Goal: Task Accomplishment & Management: Use online tool/utility

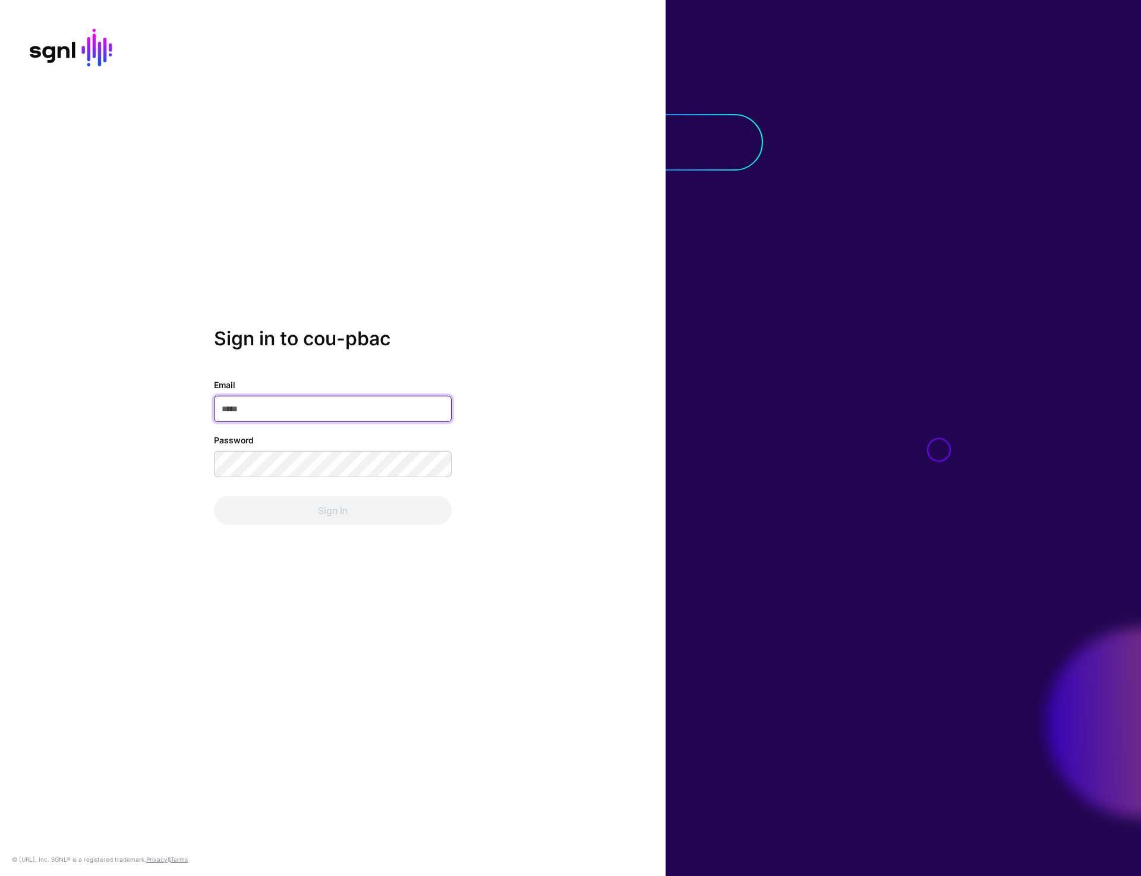
type input "**********"
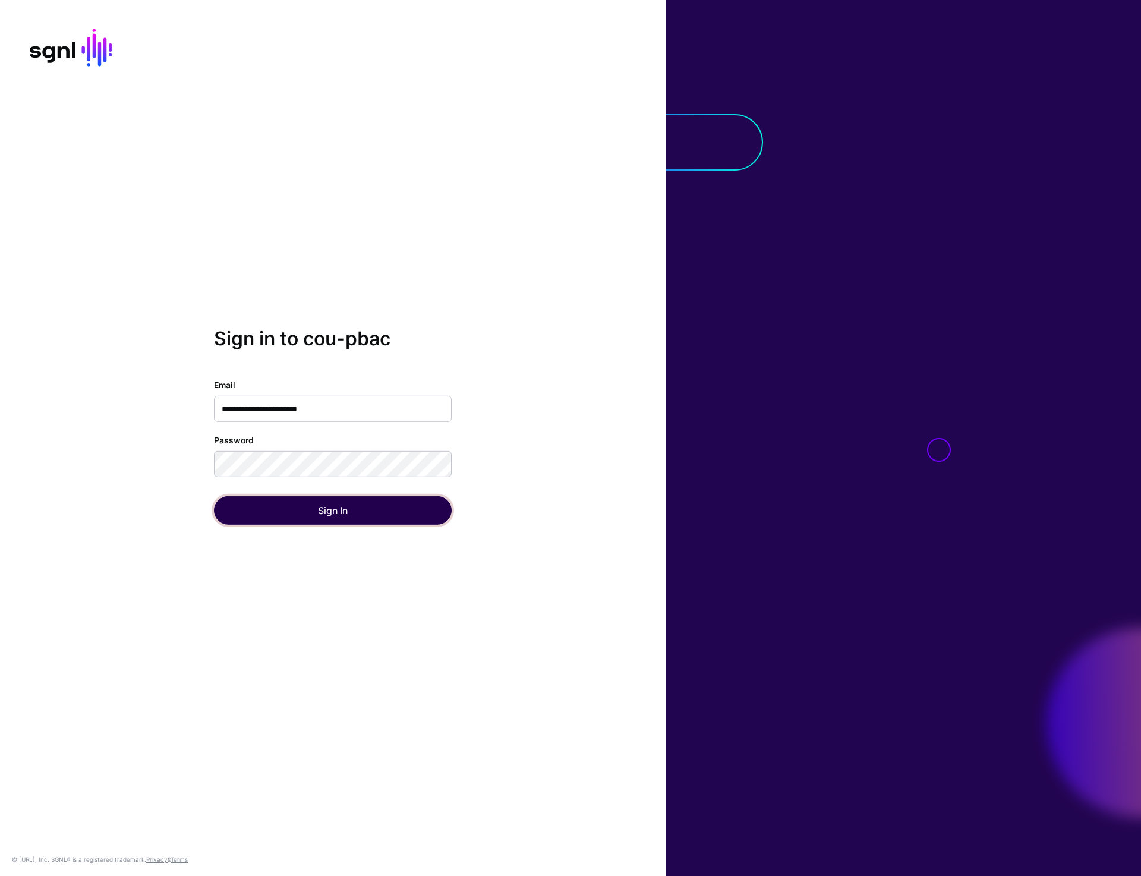
click at [352, 515] on button "Sign In" at bounding box center [333, 510] width 238 height 29
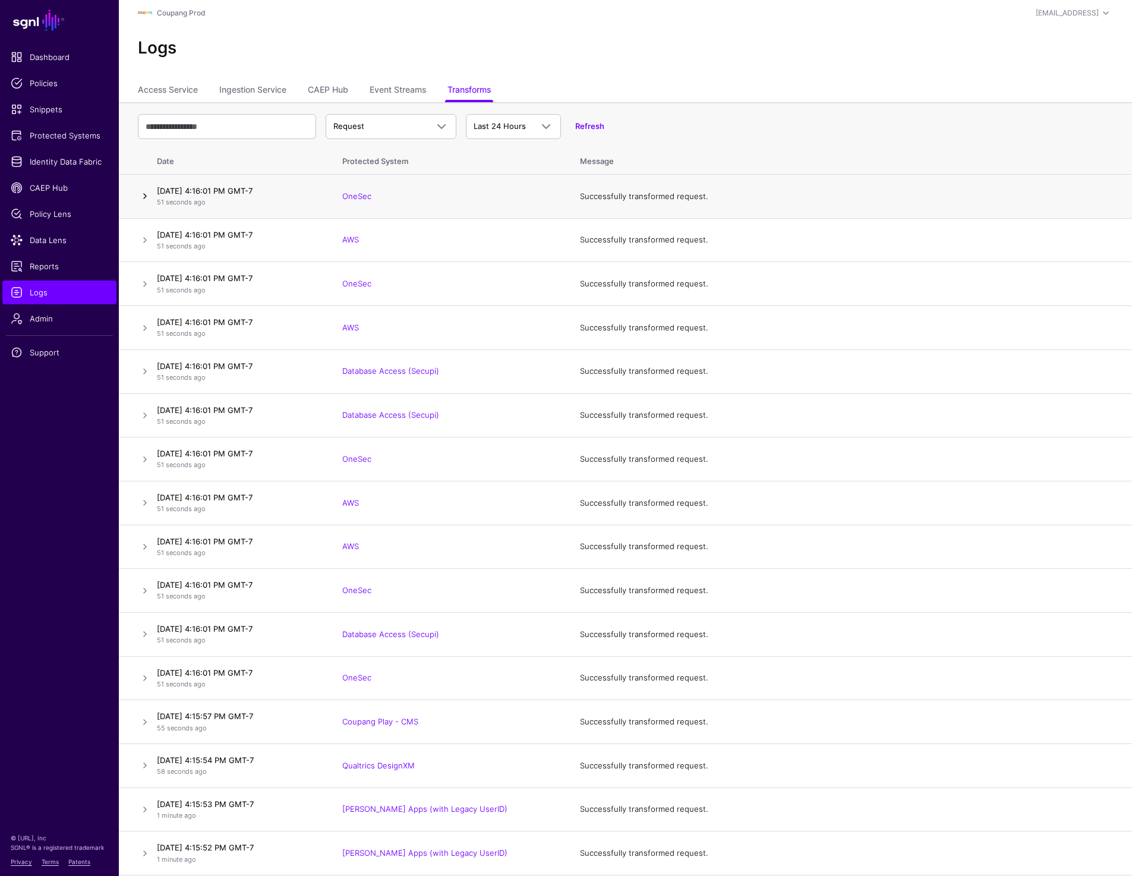
click at [148, 197] on link at bounding box center [145, 196] width 14 height 14
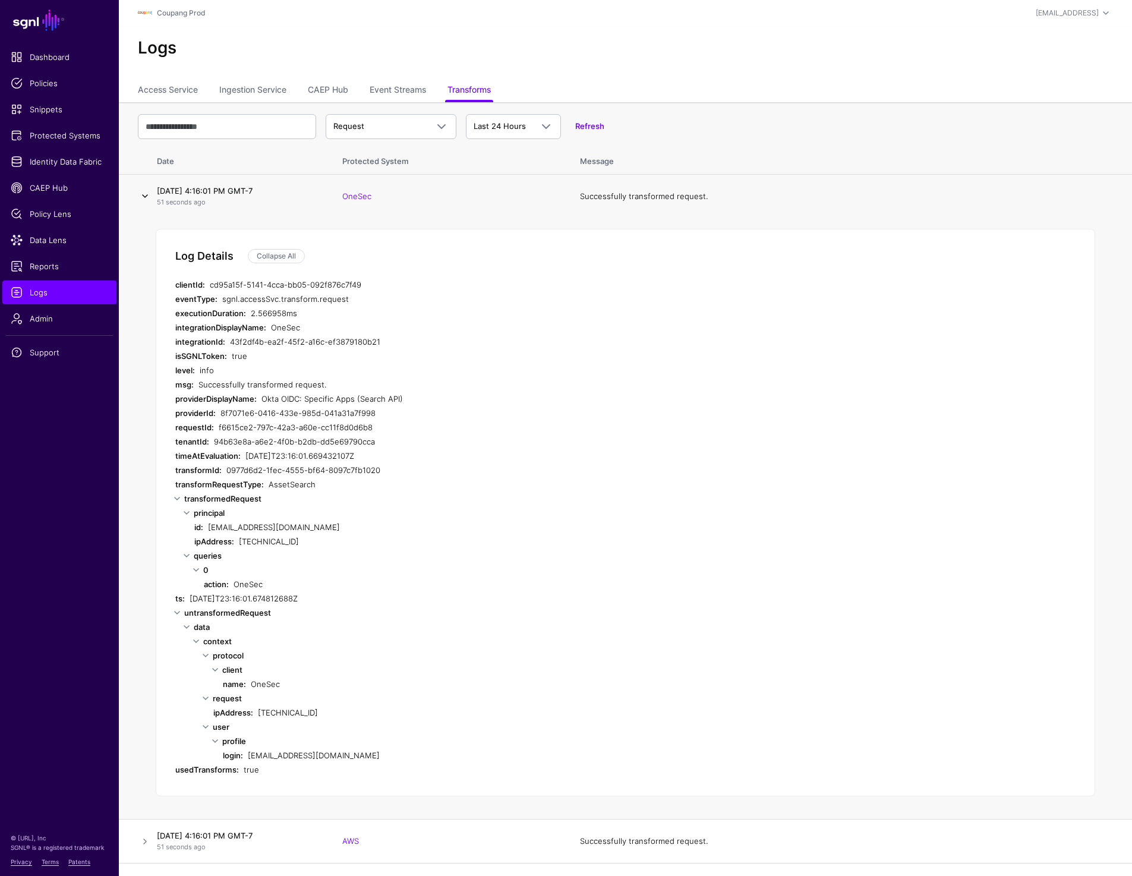
click at [285, 259] on link "Collapse All" at bounding box center [276, 256] width 57 height 14
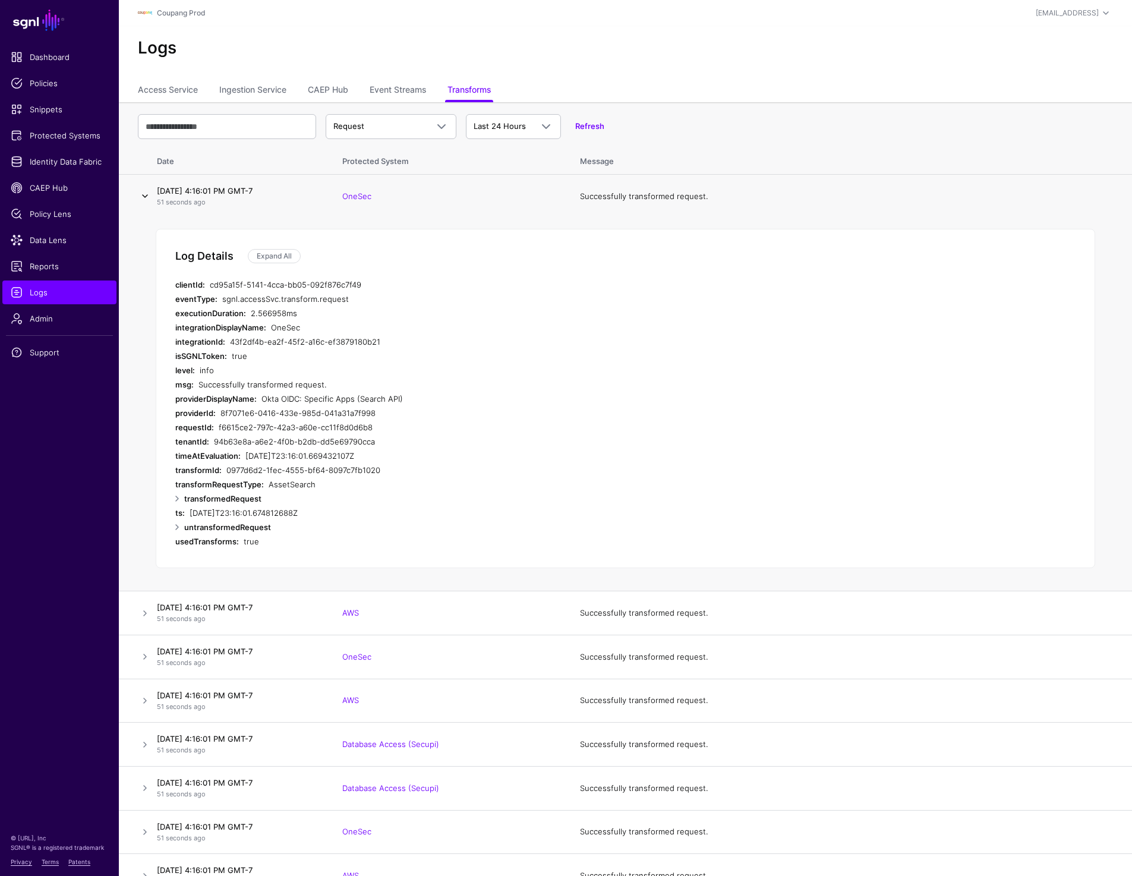
click at [140, 198] on link at bounding box center [145, 196] width 14 height 14
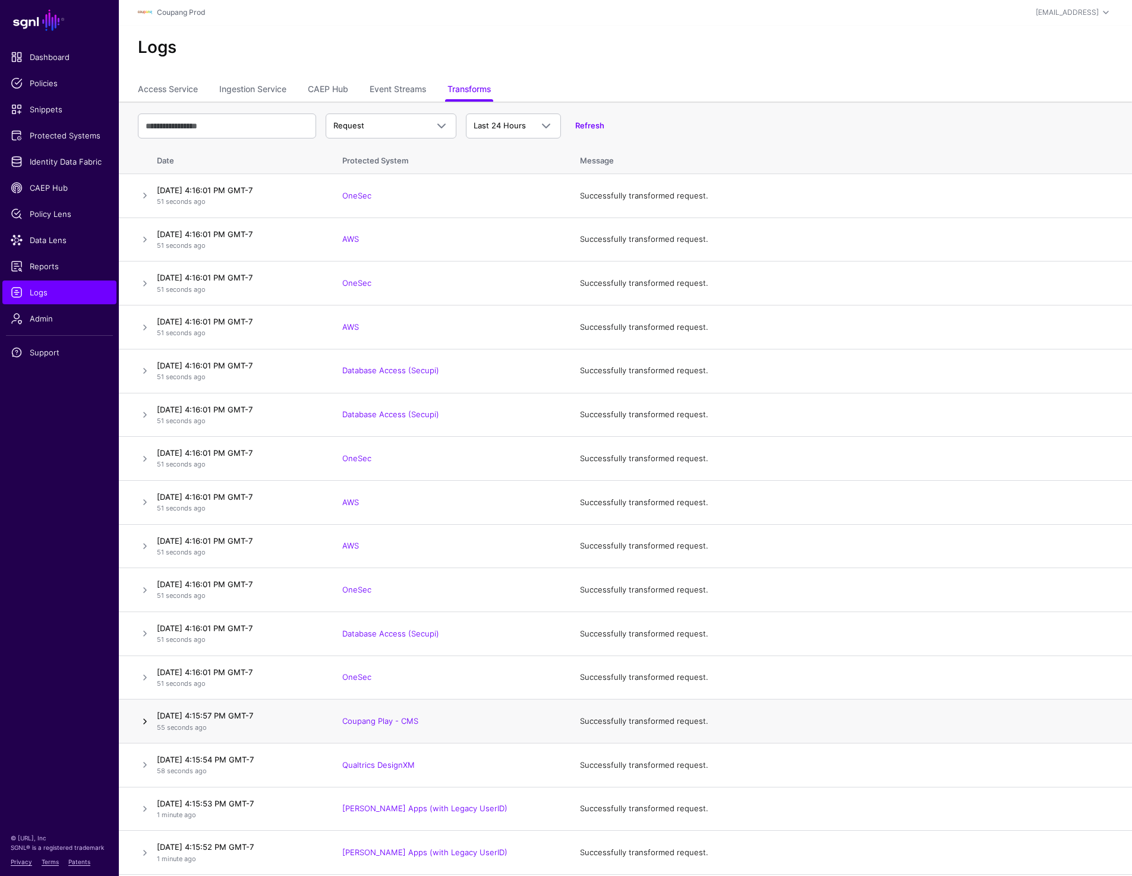
scroll to position [182, 0]
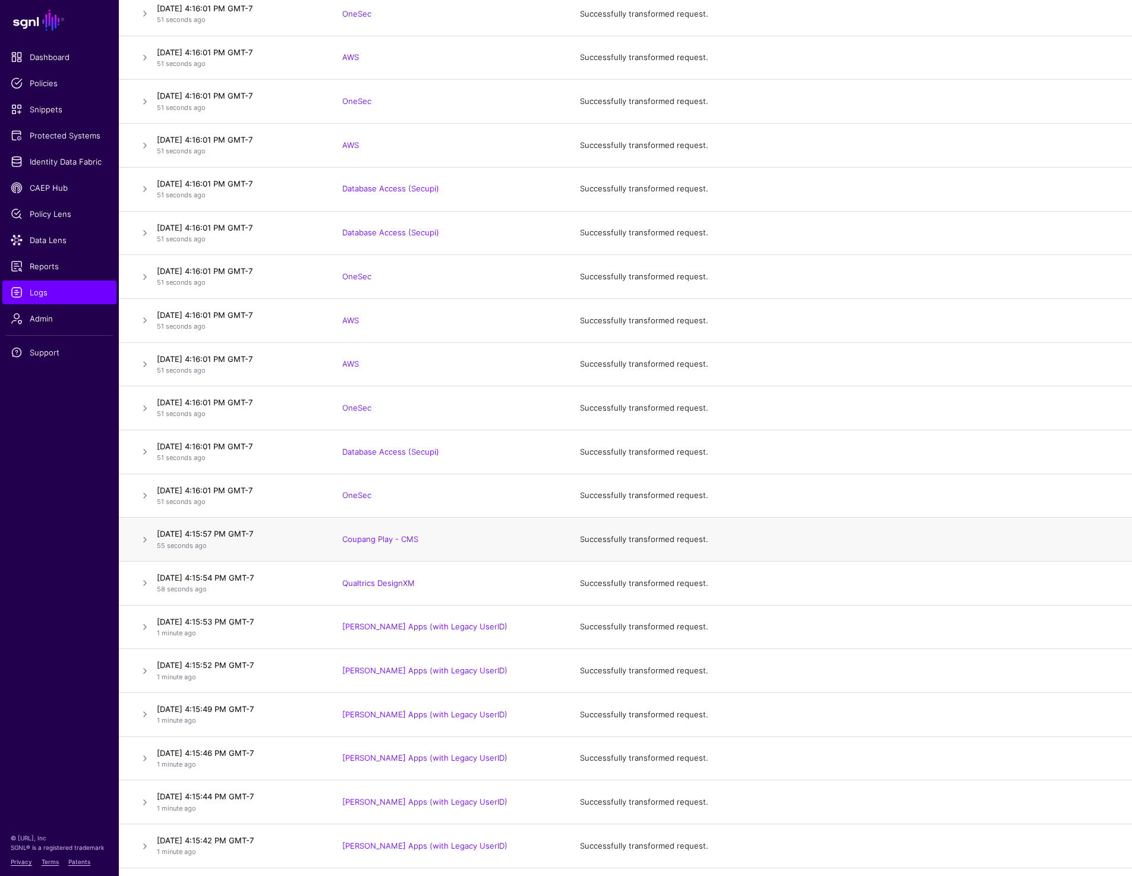
click at [147, 541] on link at bounding box center [145, 539] width 14 height 14
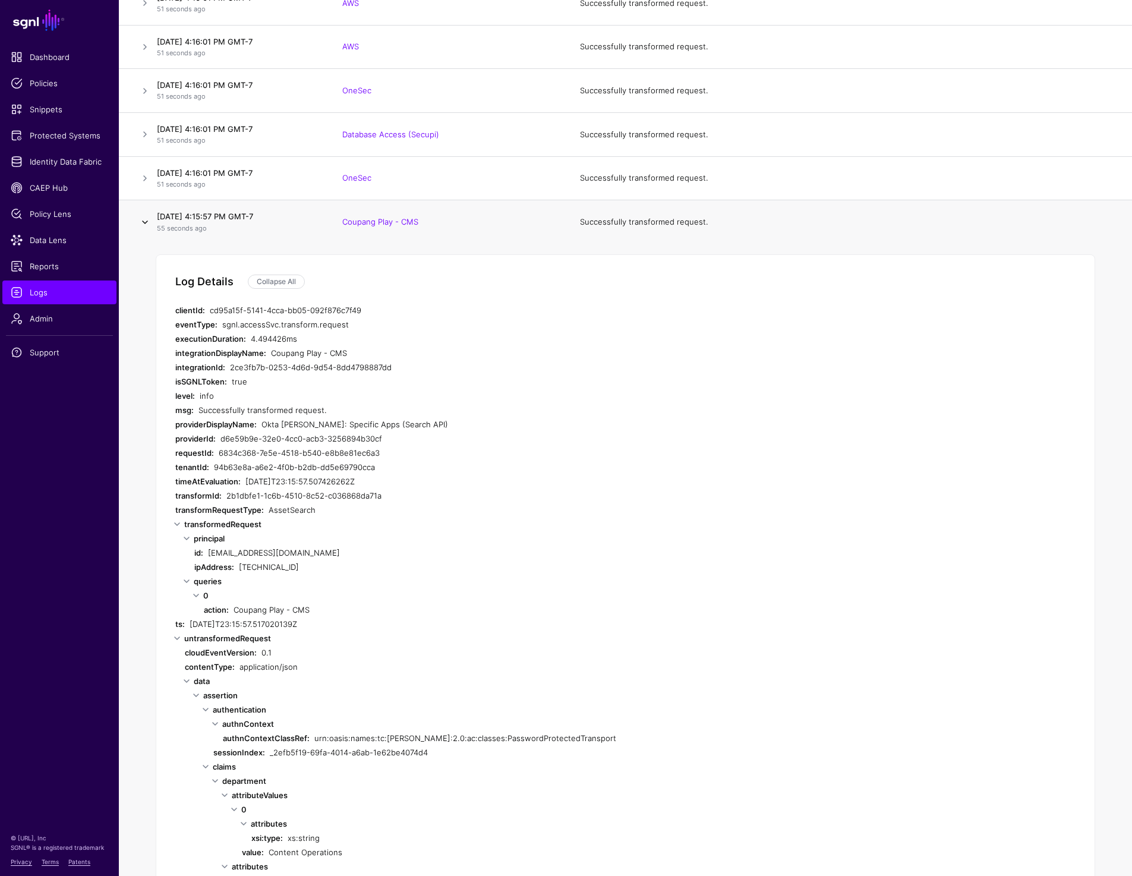
scroll to position [184, 0]
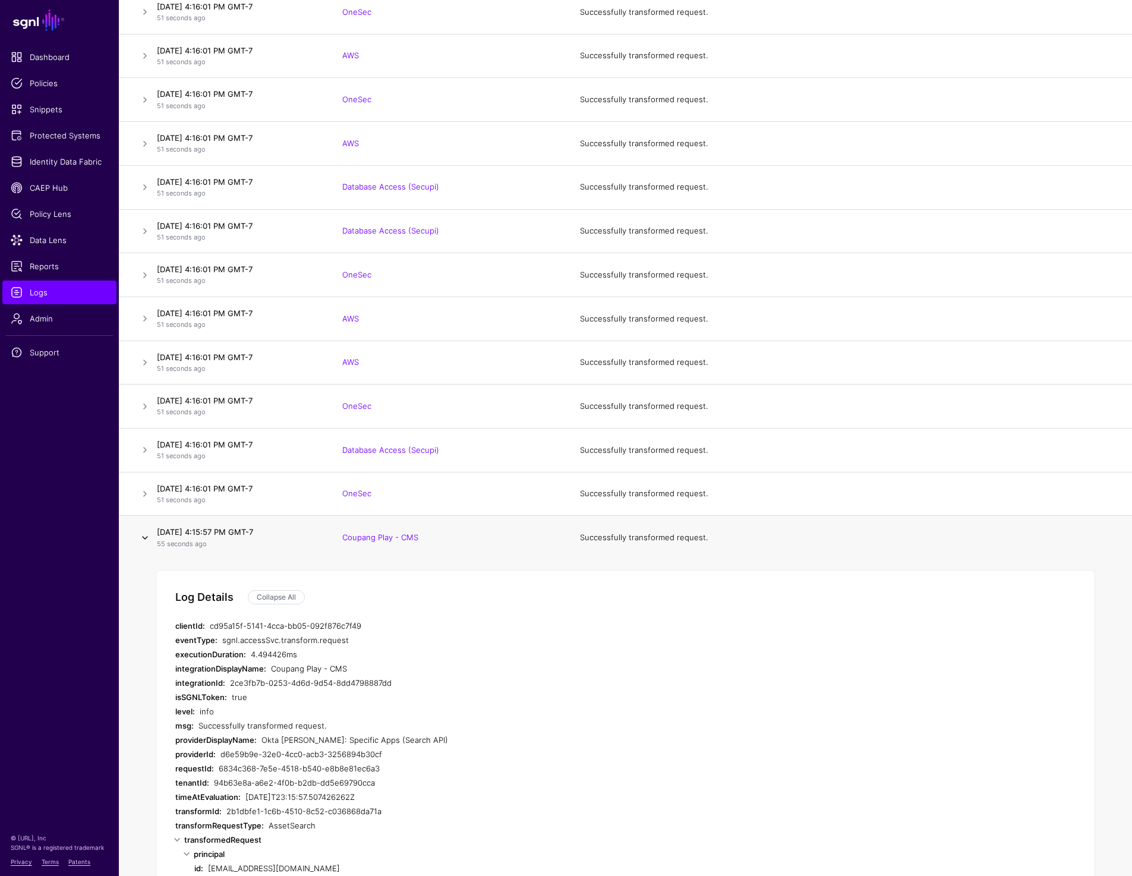
click at [143, 541] on link at bounding box center [145, 538] width 14 height 14
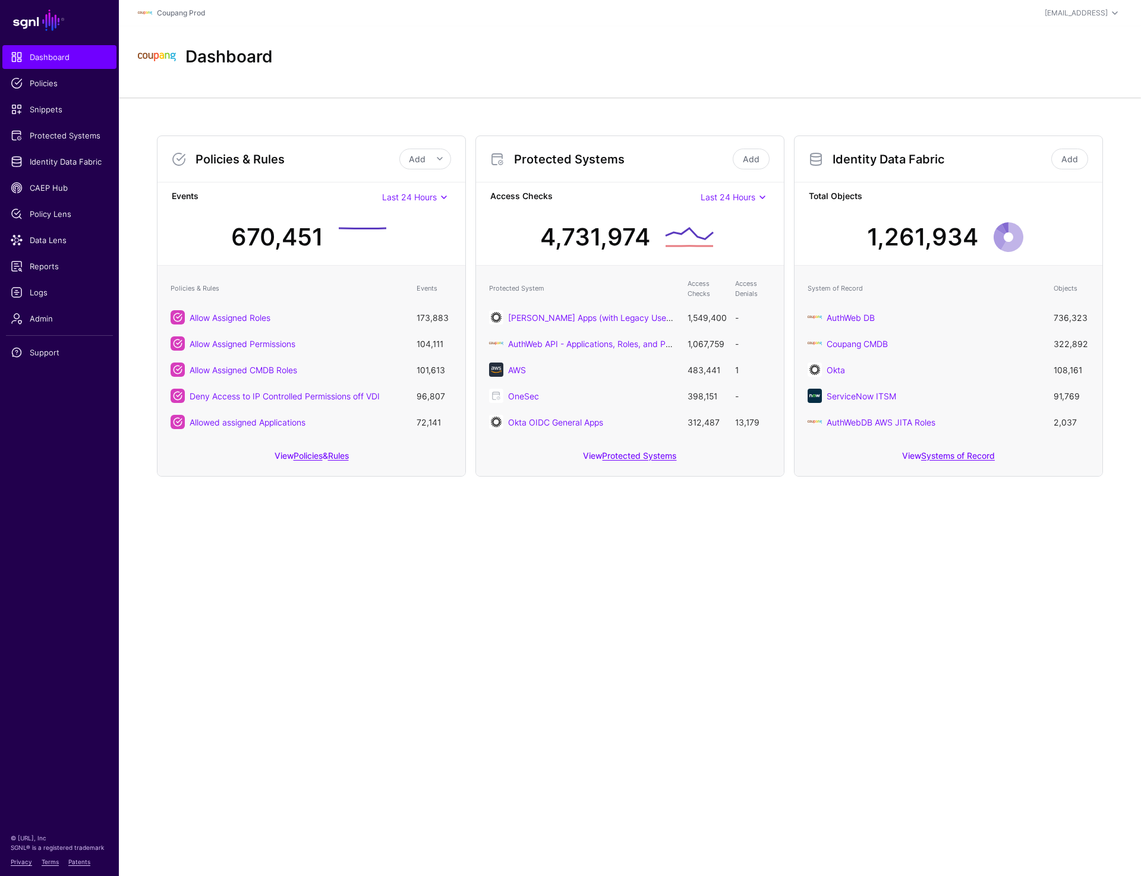
click at [393, 112] on div "Policies & Rules Add Add Policy Add Rule Events Last 24 Hours Last 24 Hours Las…" at bounding box center [630, 305] width 1022 height 417
click at [67, 140] on span "Protected Systems" at bounding box center [59, 136] width 97 height 12
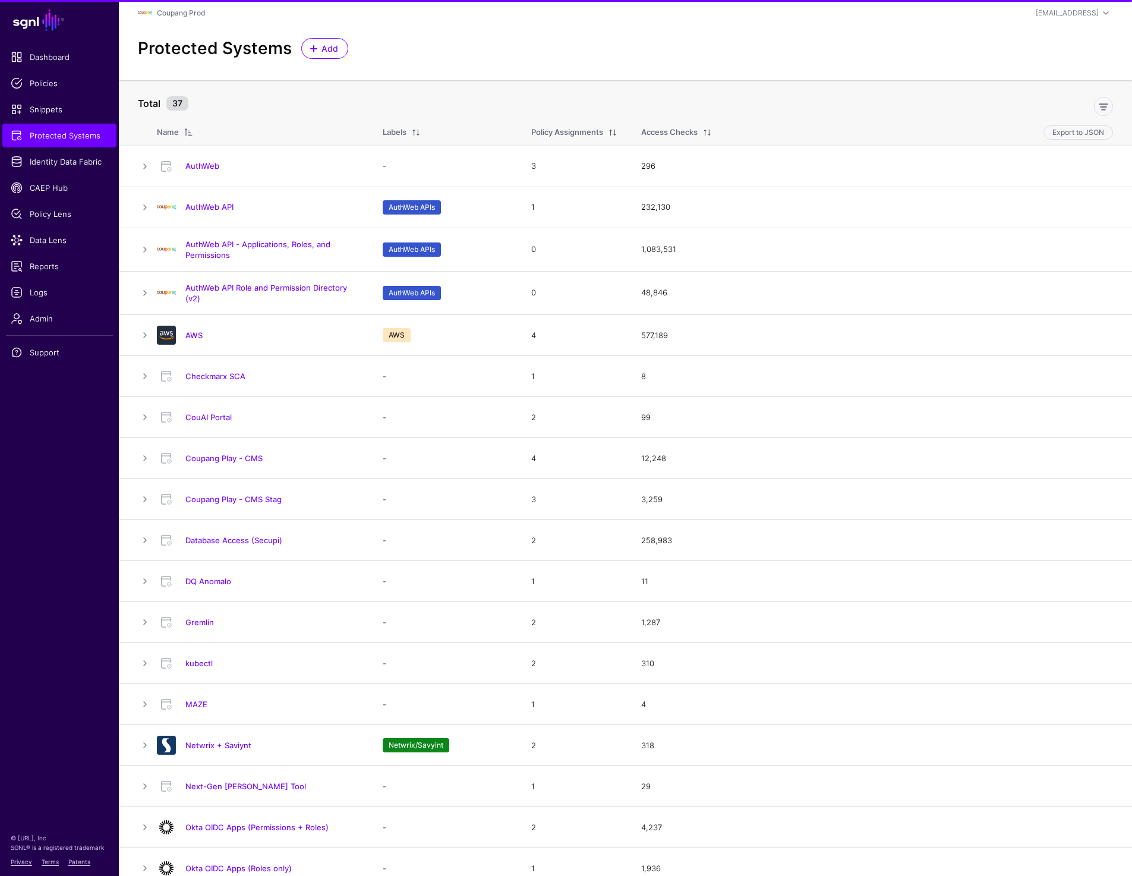
click at [207, 207] on link "AuthWeb API" at bounding box center [209, 207] width 48 height 10
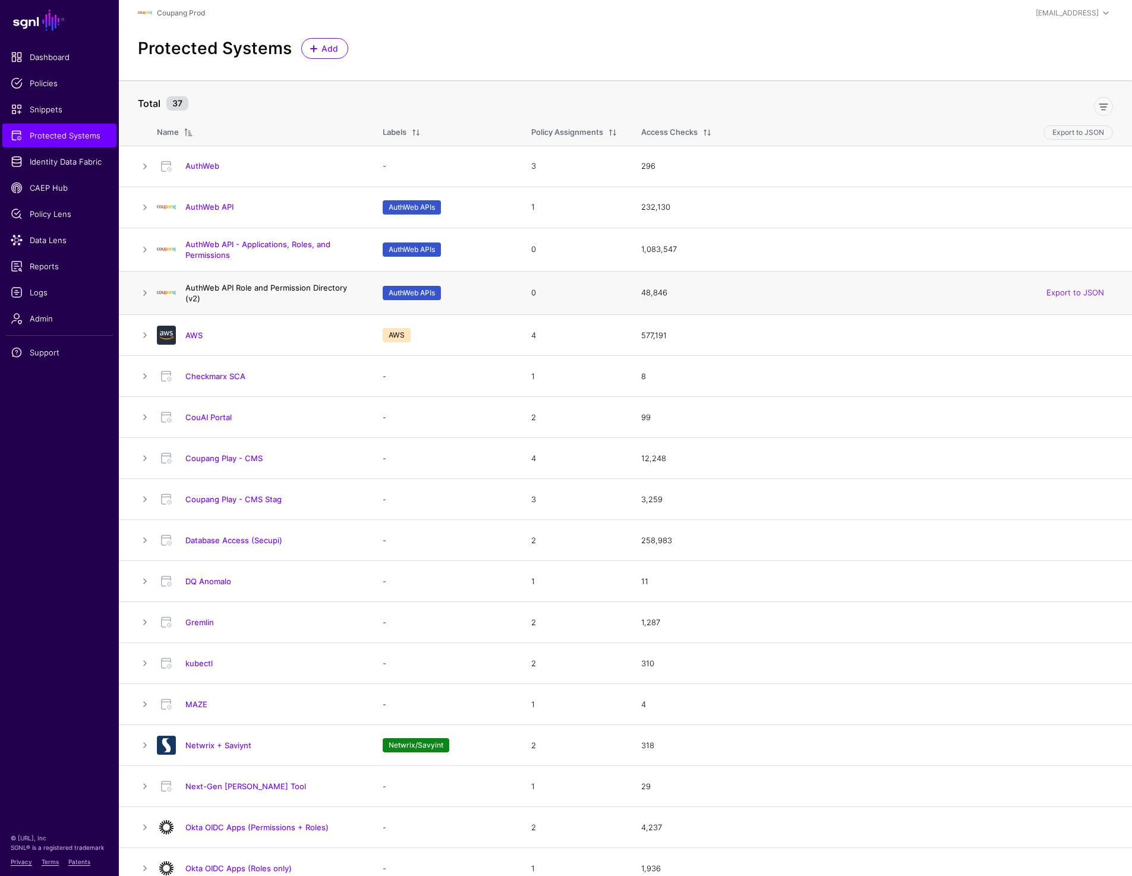
click at [215, 290] on link "AuthWeb API Role and Permission Directory (v2)" at bounding box center [266, 293] width 162 height 20
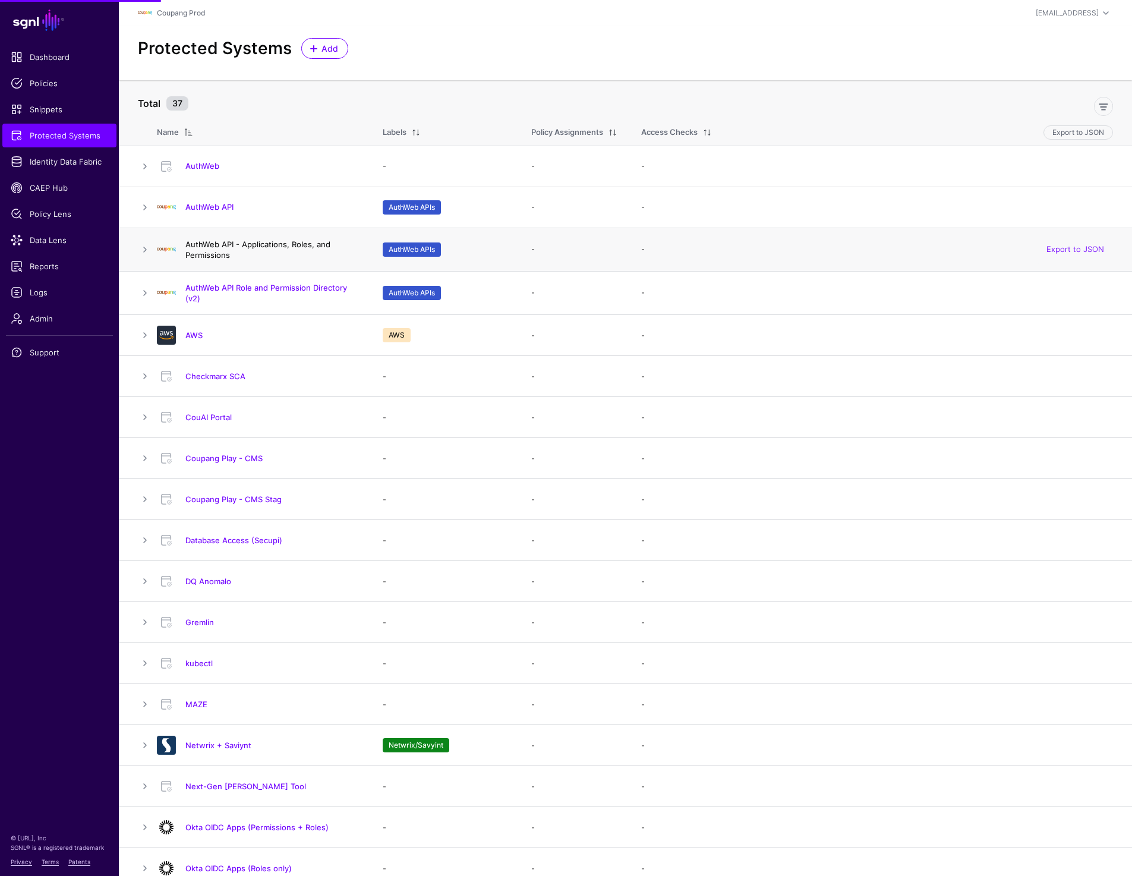
click at [213, 246] on link "AuthWeb API - Applications, Roles, and Permissions" at bounding box center [257, 249] width 145 height 20
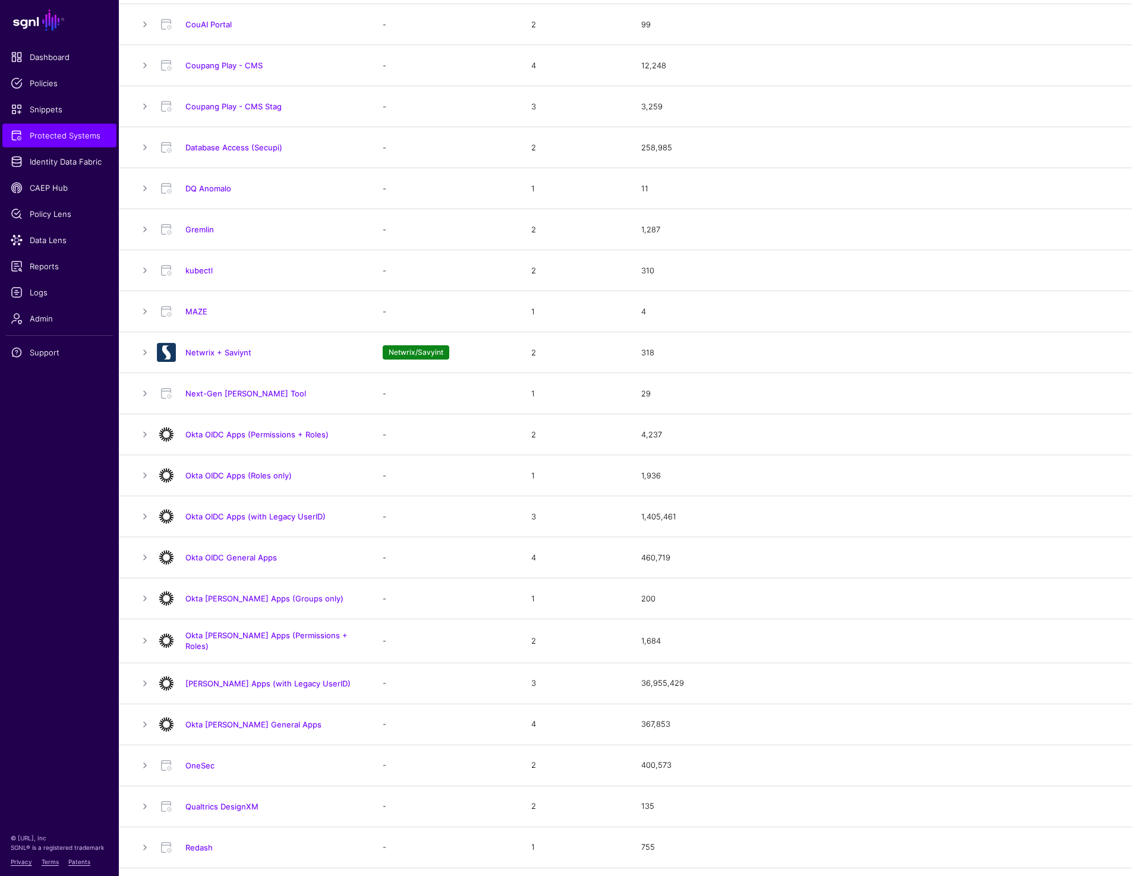
scroll to position [427, 0]
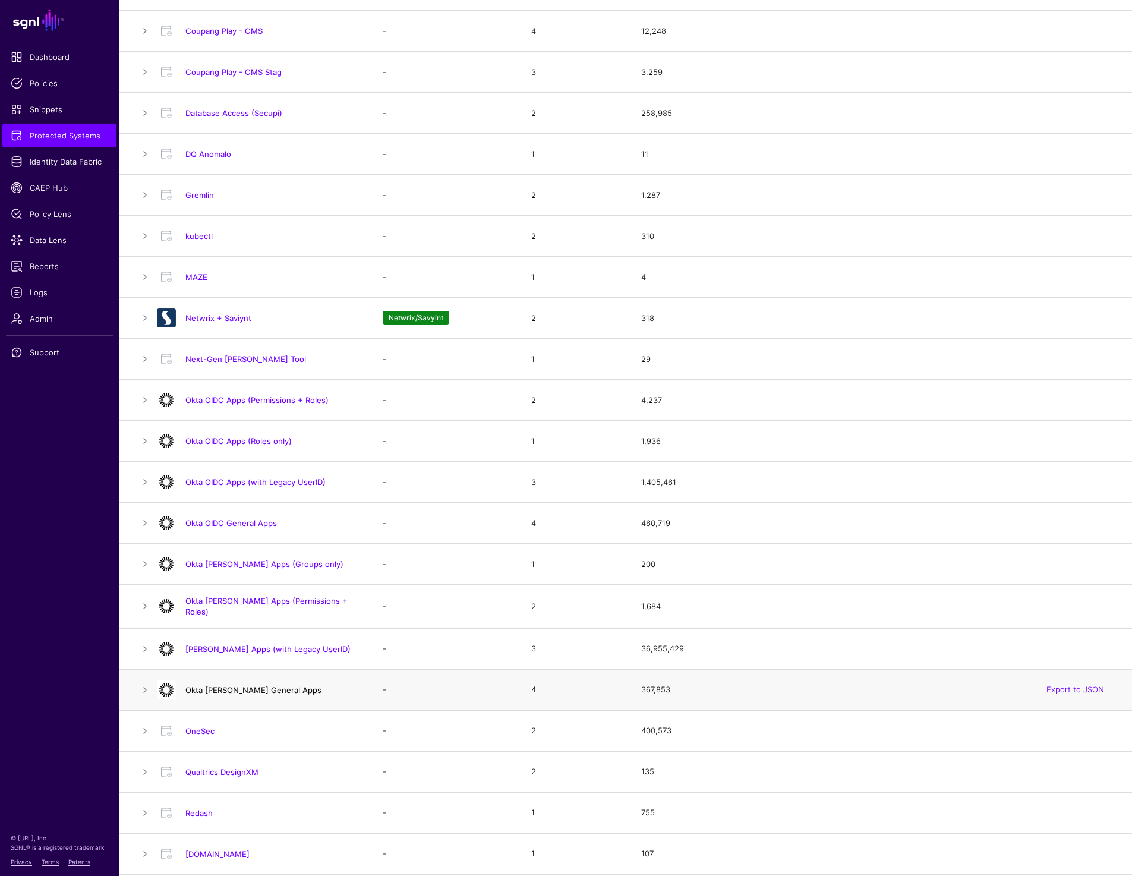
click at [220, 688] on link "Okta SAML General Apps" at bounding box center [253, 690] width 136 height 10
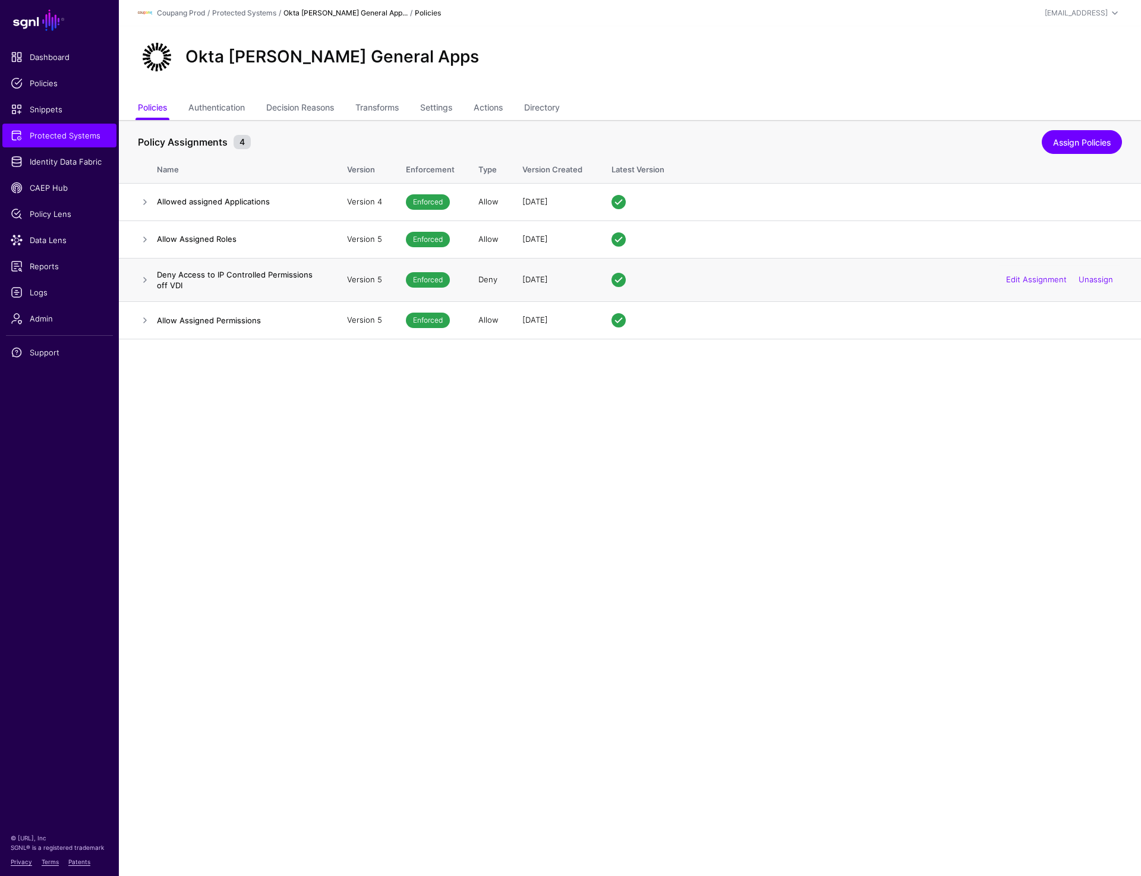
click at [170, 272] on h4 "Deny Access to IP Controlled Permissions off VDI" at bounding box center [240, 279] width 166 height 21
click at [140, 280] on link at bounding box center [145, 280] width 14 height 14
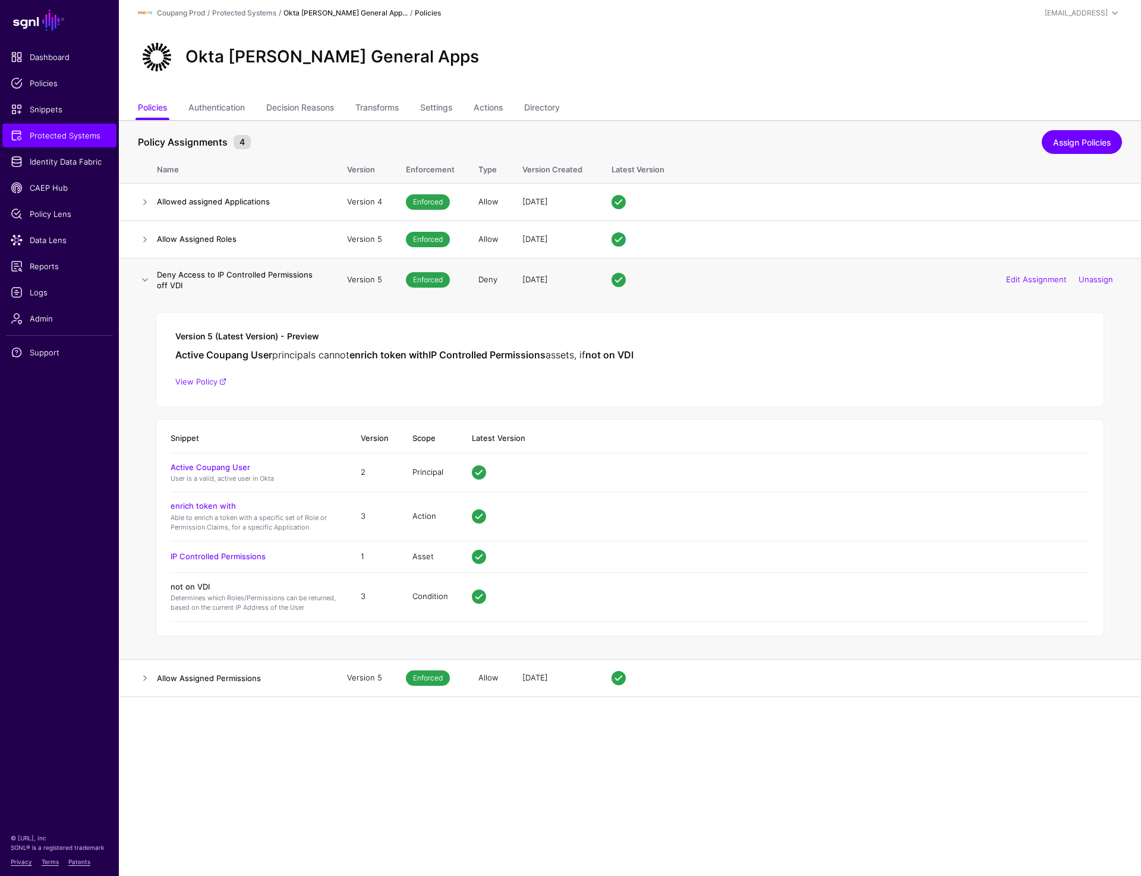
click at [197, 585] on link "not on VDI" at bounding box center [190, 587] width 39 height 10
click at [228, 554] on link "IP Controlled Permissions" at bounding box center [218, 556] width 95 height 10
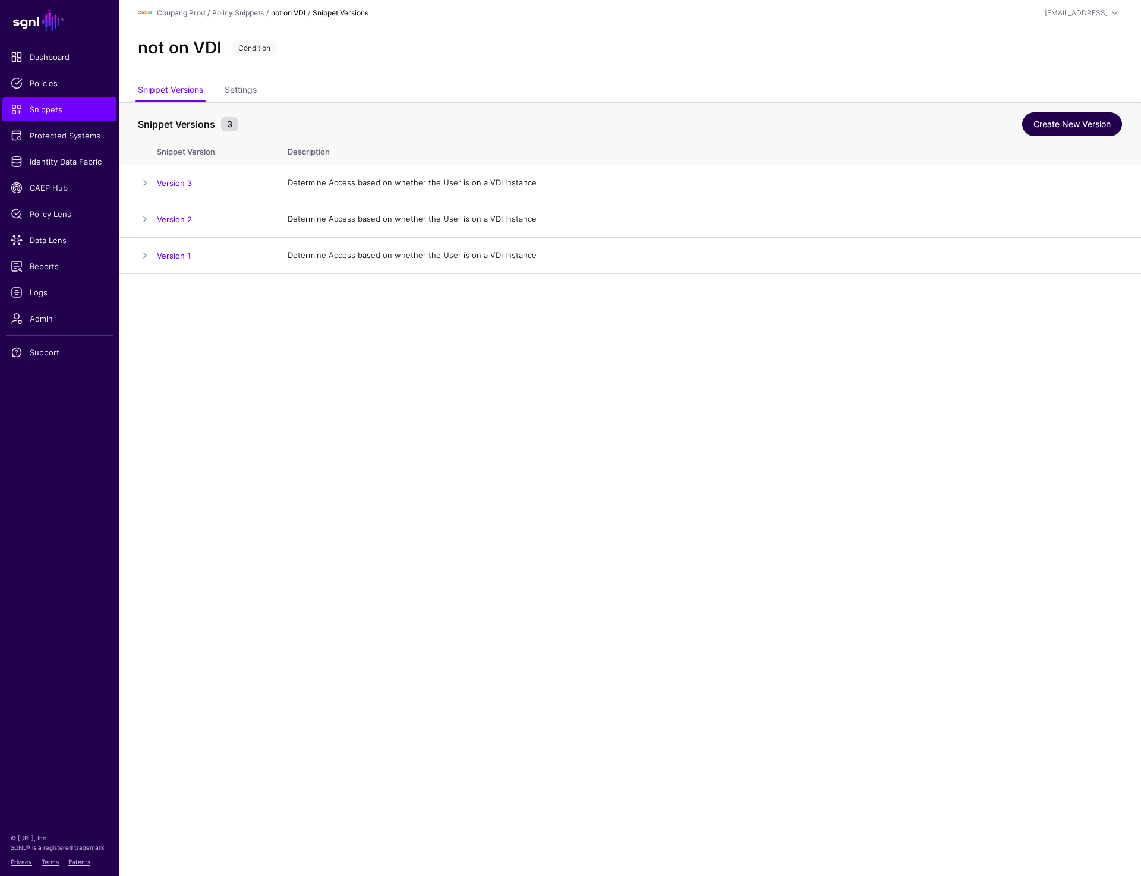
click at [1073, 121] on link "Create New Version" at bounding box center [1072, 124] width 100 height 24
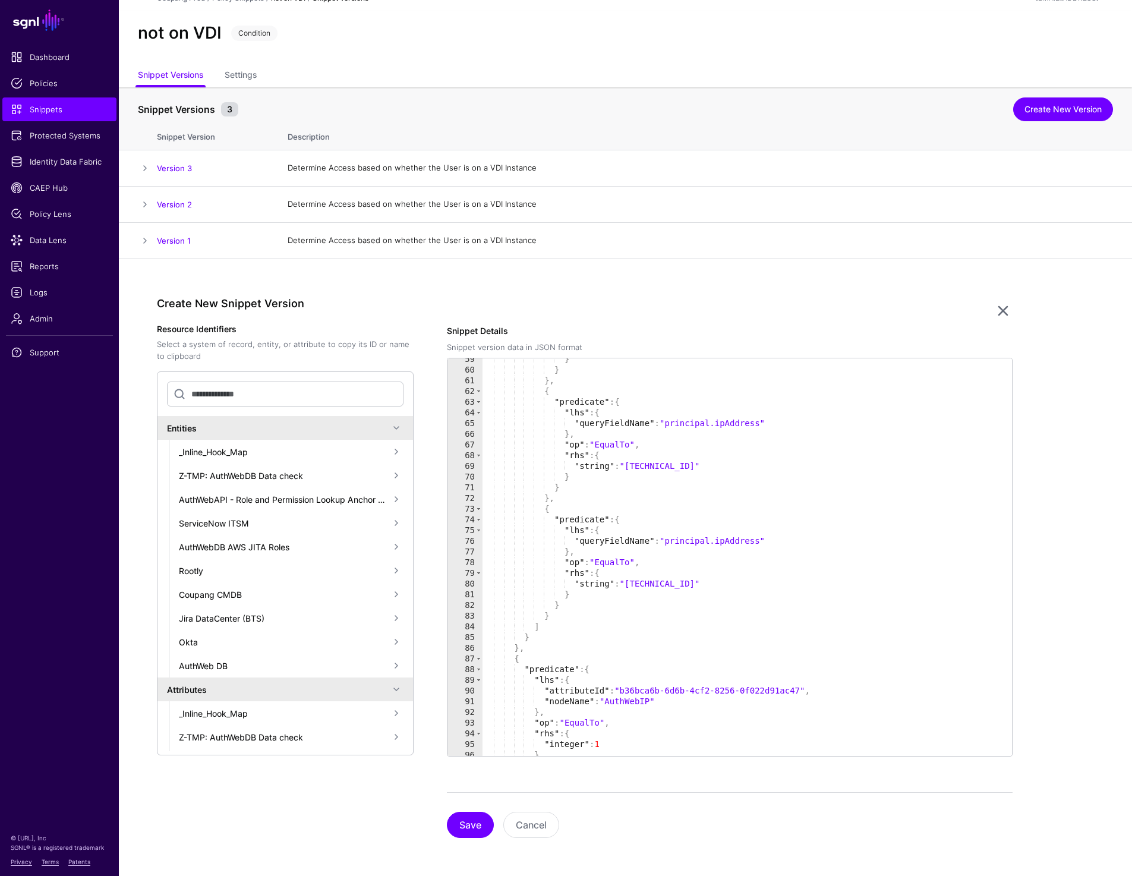
scroll to position [682, 0]
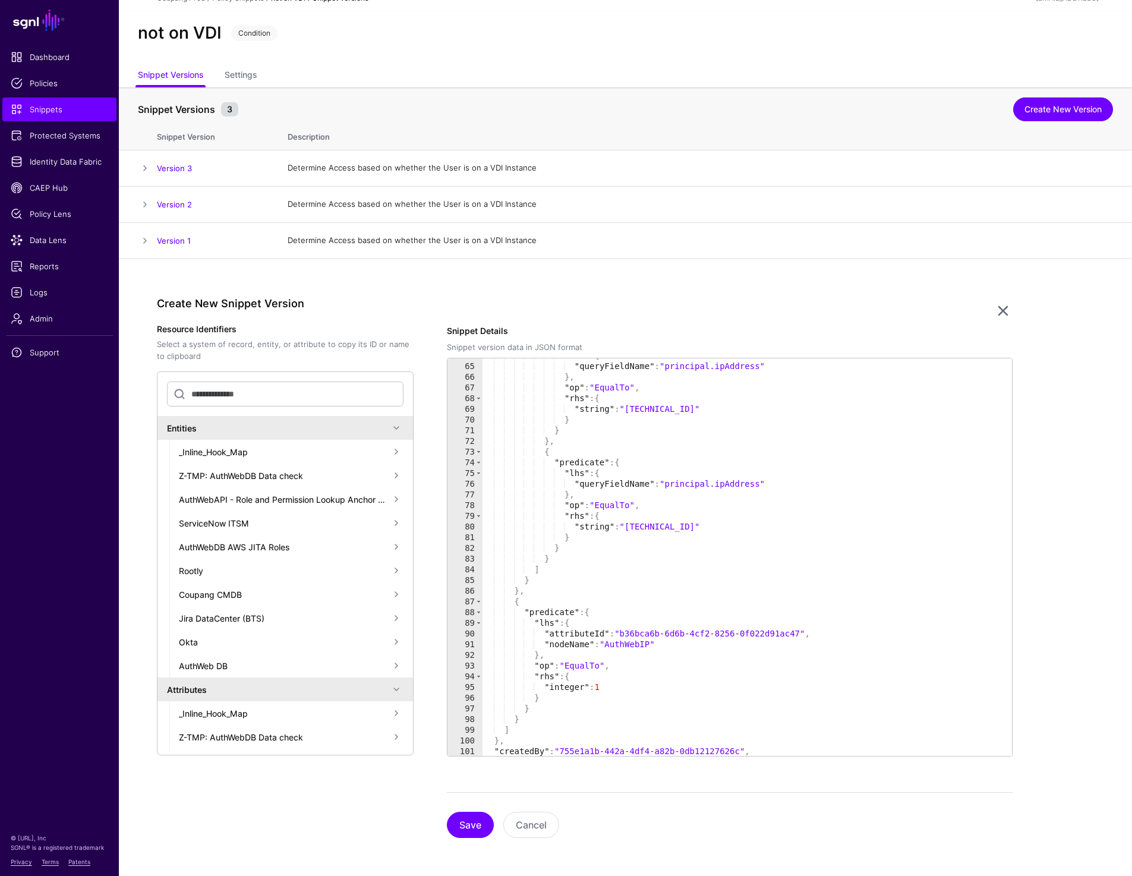
click at [853, 53] on div "not on VDI Condition" at bounding box center [625, 37] width 1013 height 53
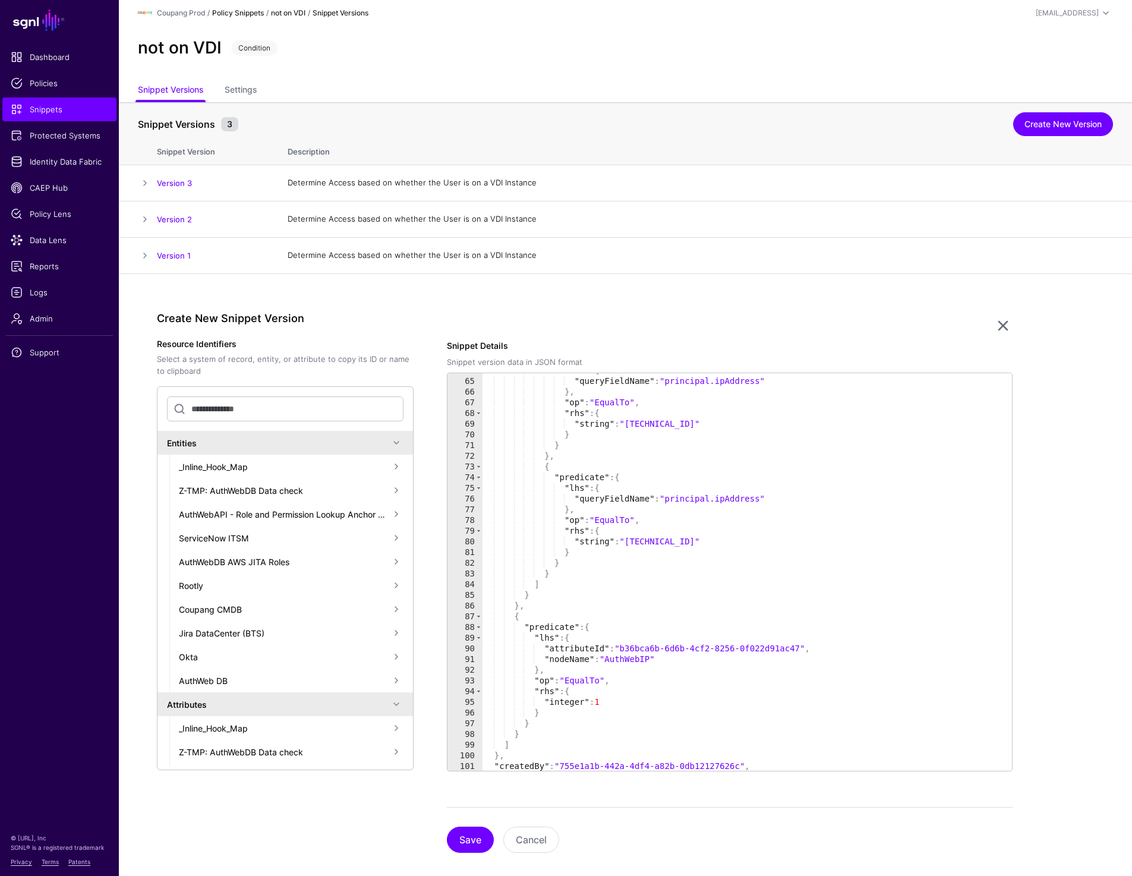
click at [260, 14] on link "Policy Snippets" at bounding box center [238, 12] width 52 height 9
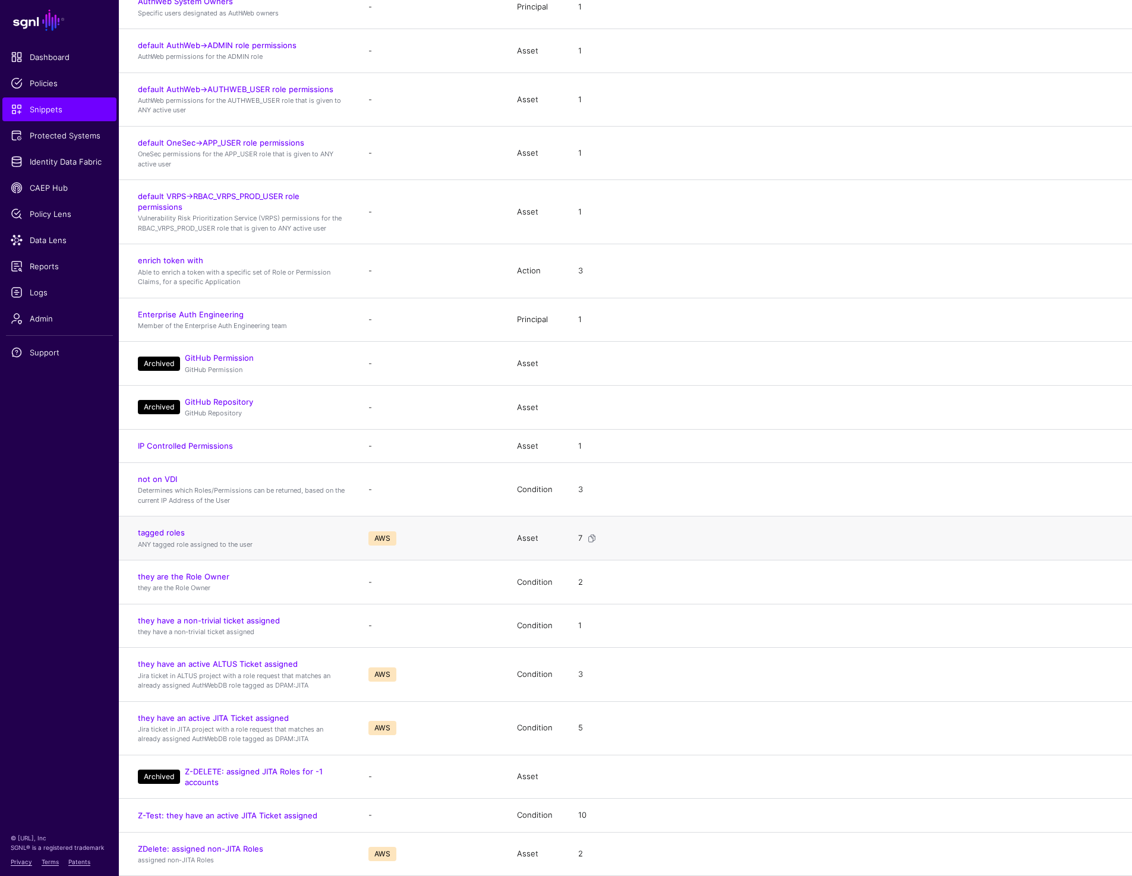
scroll to position [837, 0]
click at [163, 476] on link "not on VDI" at bounding box center [157, 477] width 39 height 10
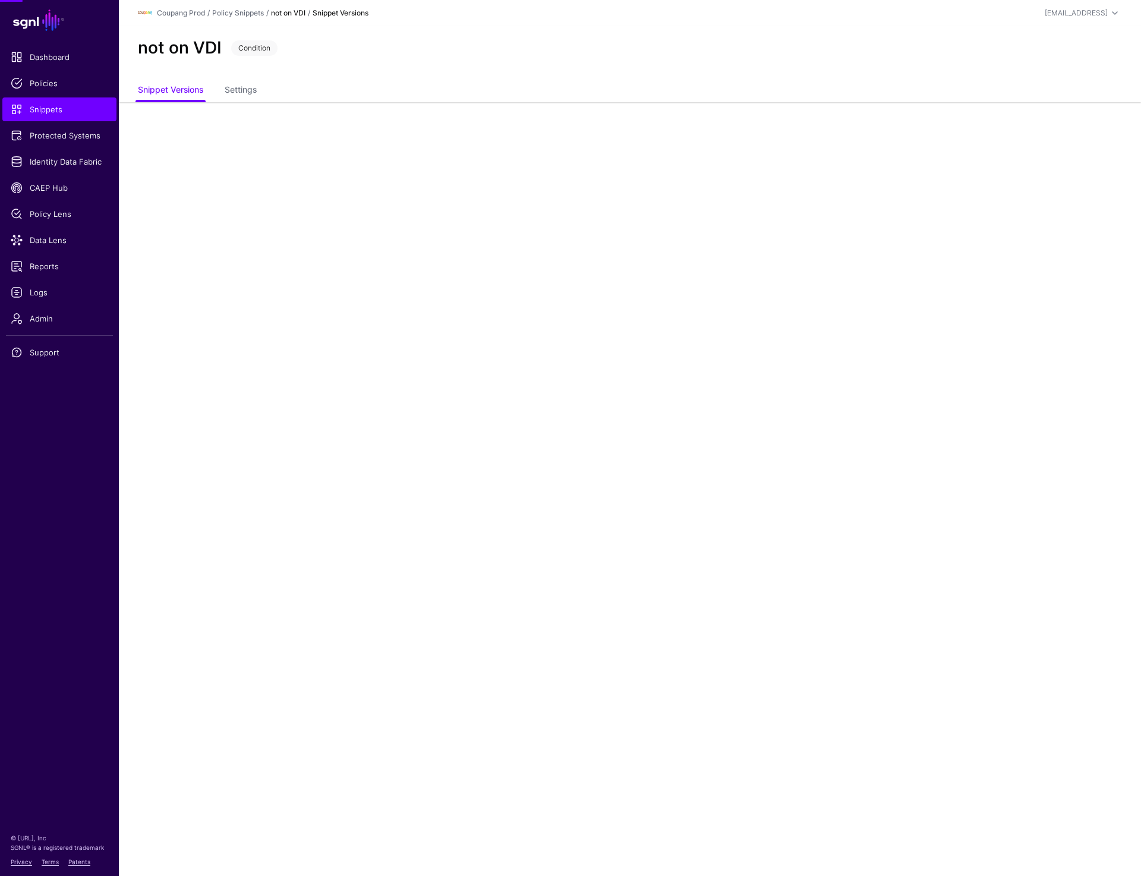
click at [163, 476] on main "SGNL Dashboard Policies Snippets Protected Systems Identity Data Fabric CAEP Hu…" at bounding box center [570, 438] width 1141 height 876
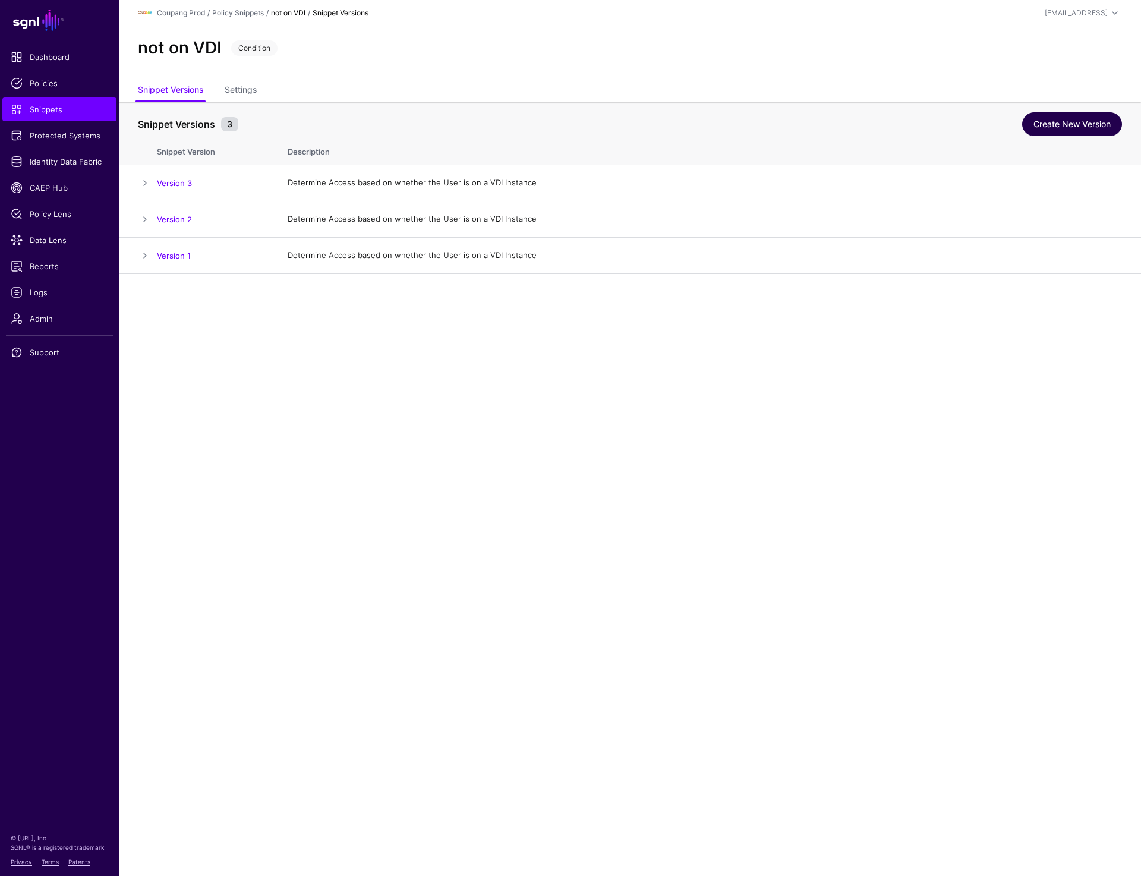
click at [1070, 121] on link "Create New Version" at bounding box center [1072, 124] width 100 height 24
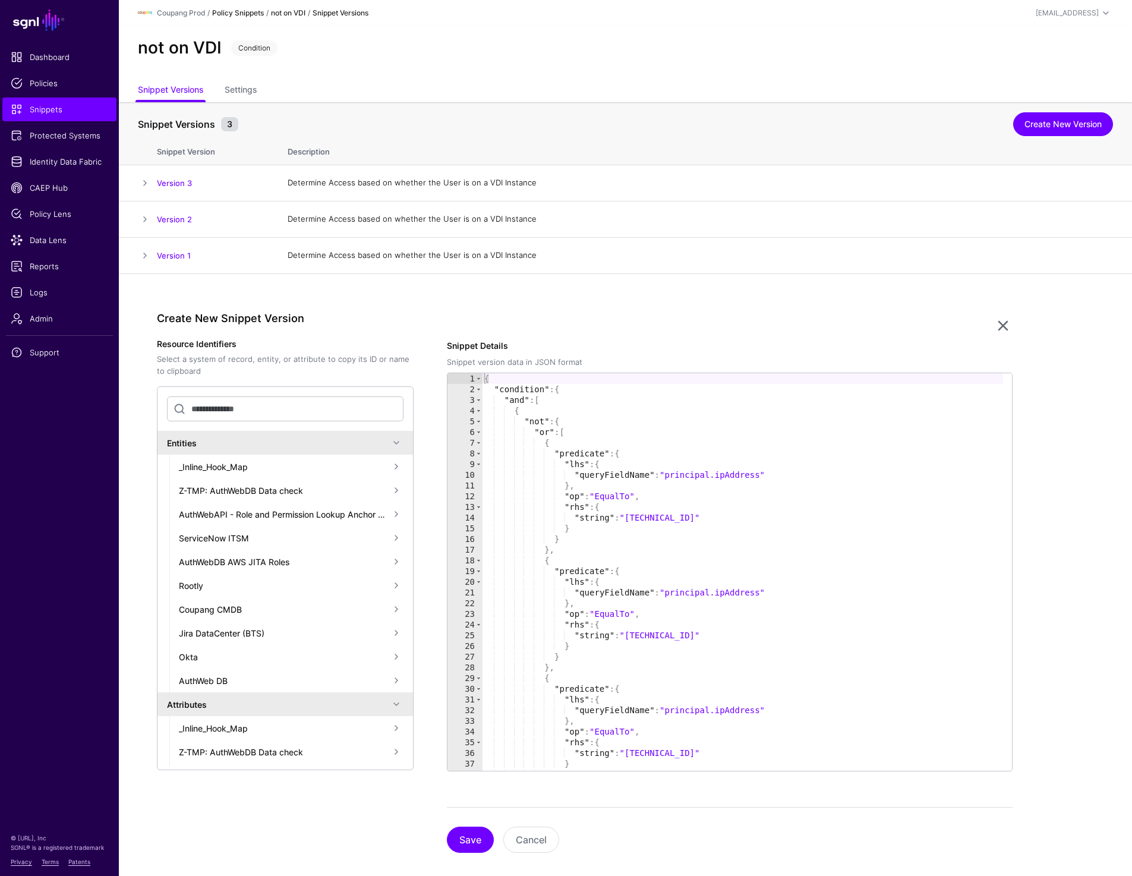
click at [240, 13] on link "Policy Snippets" at bounding box center [238, 12] width 52 height 9
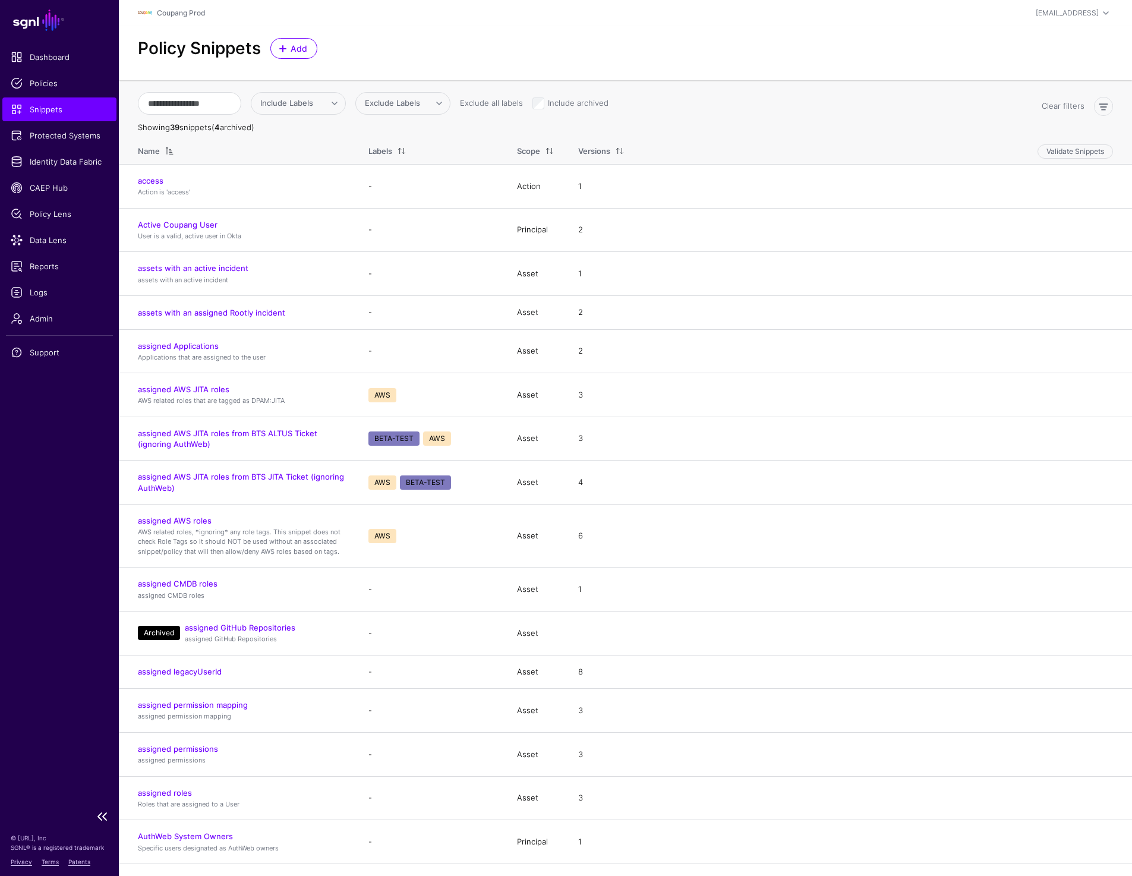
click at [37, 104] on span "Snippets" at bounding box center [59, 109] width 97 height 12
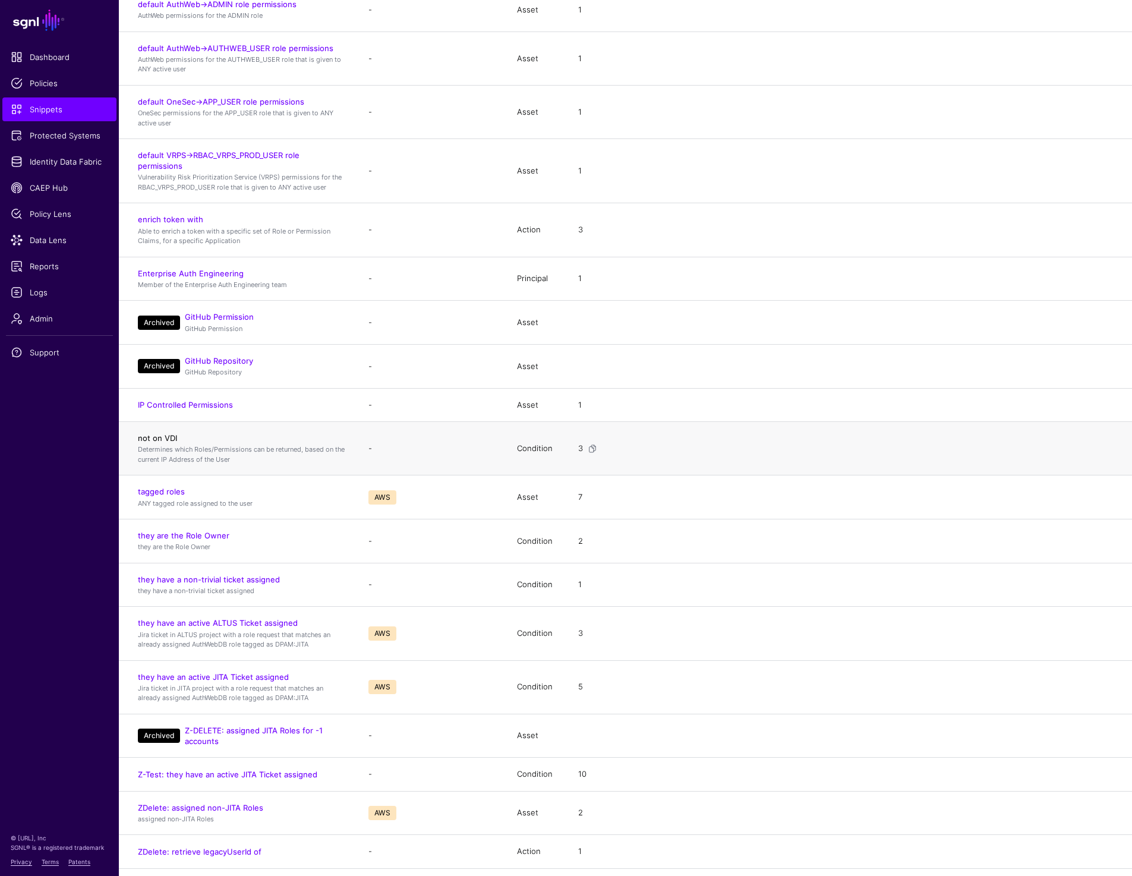
click at [149, 438] on link "not on VDI" at bounding box center [157, 438] width 39 height 10
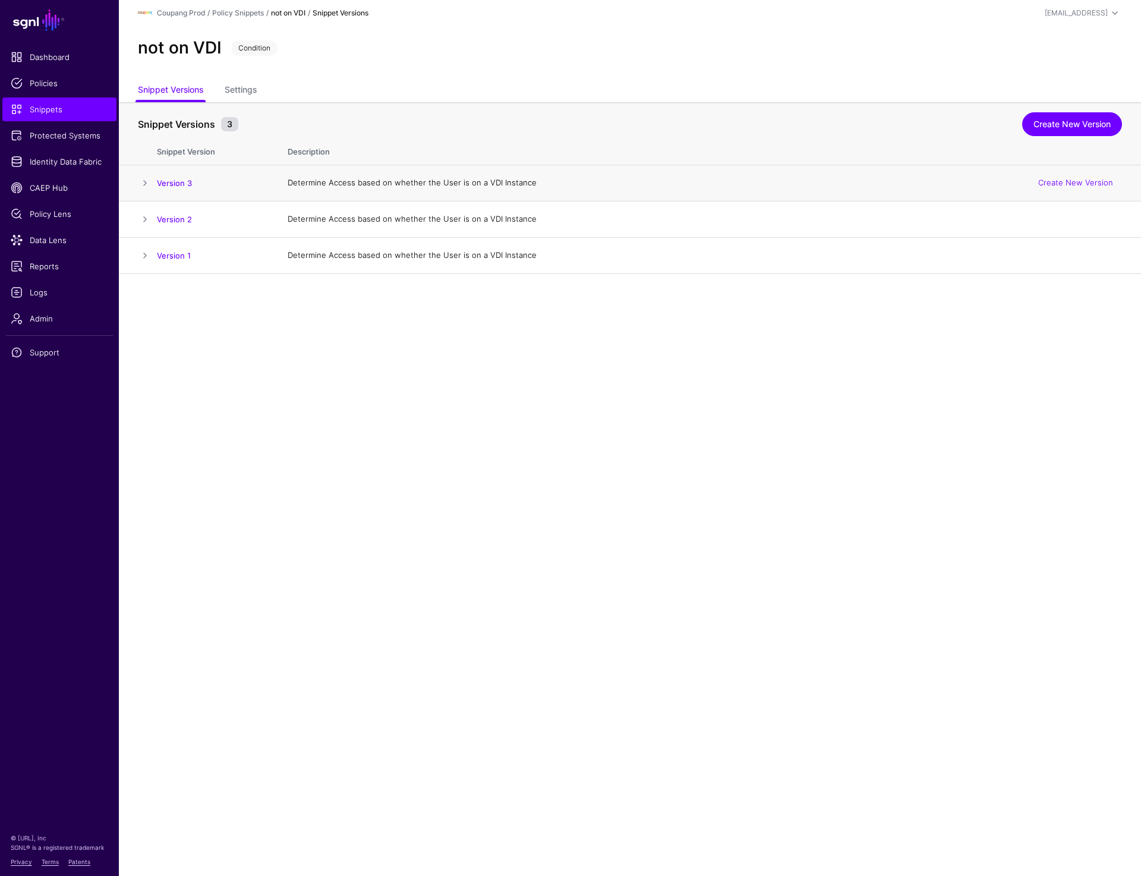
click at [140, 182] on span at bounding box center [145, 183] width 14 height 14
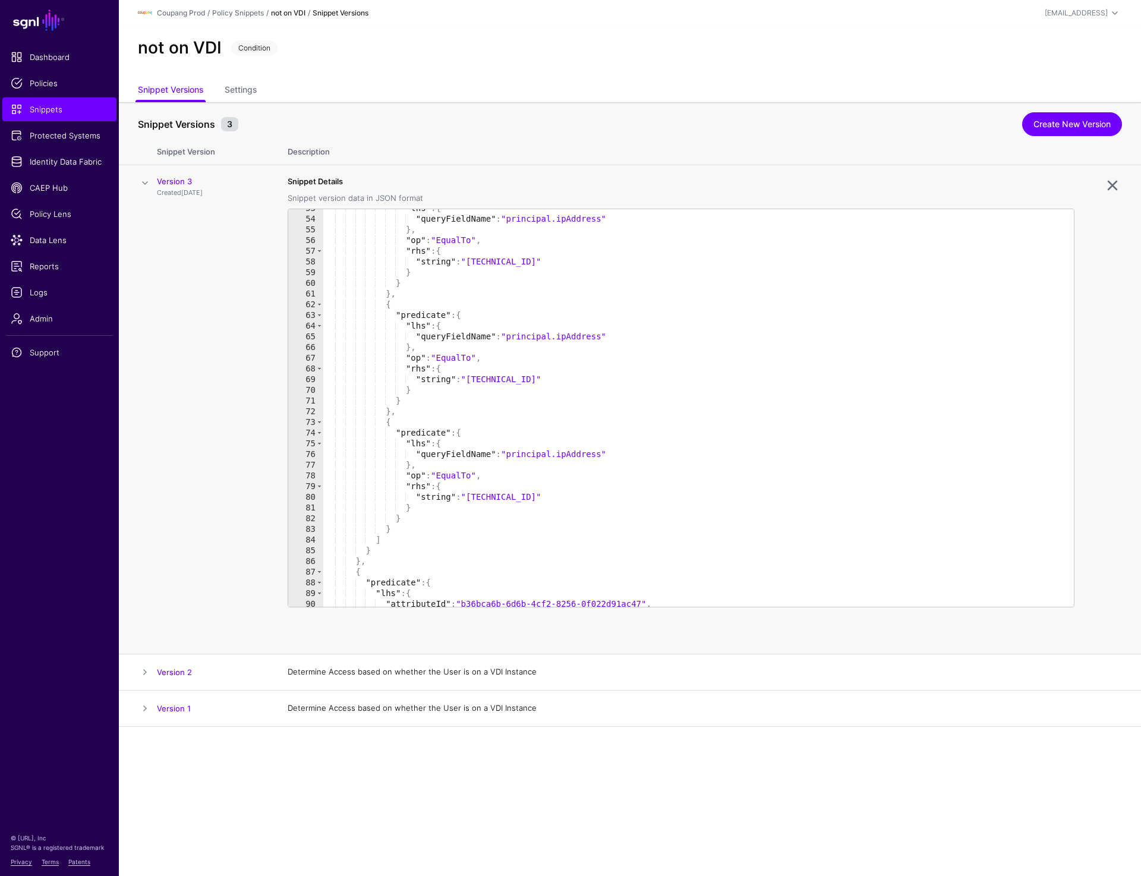
scroll to position [563, 0]
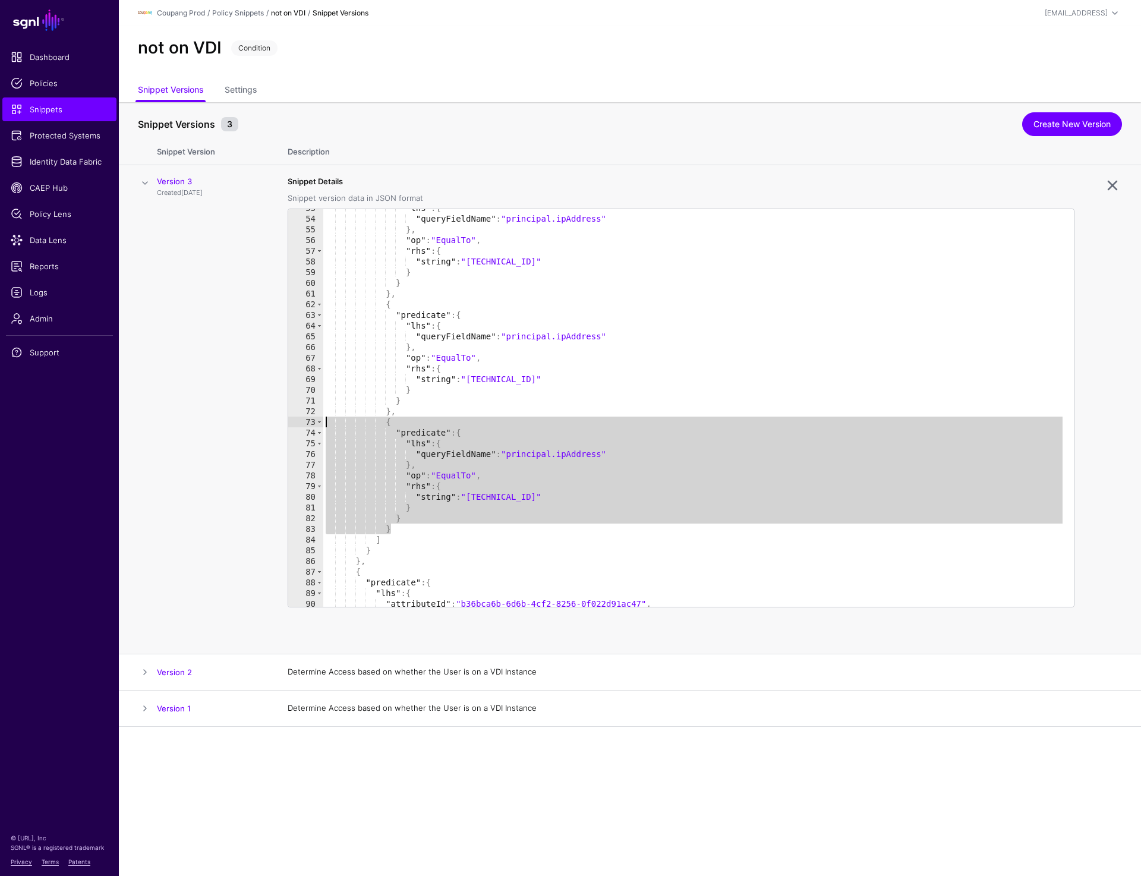
drag, startPoint x: 397, startPoint y: 530, endPoint x: 310, endPoint y: 423, distance: 138.1
click at [310, 423] on div "* 53 54 55 56 57 58 59 60 61 62 63 64 65 66 67 68 69 70 71 72 73 74 75 76 77 78…" at bounding box center [681, 408] width 786 height 398
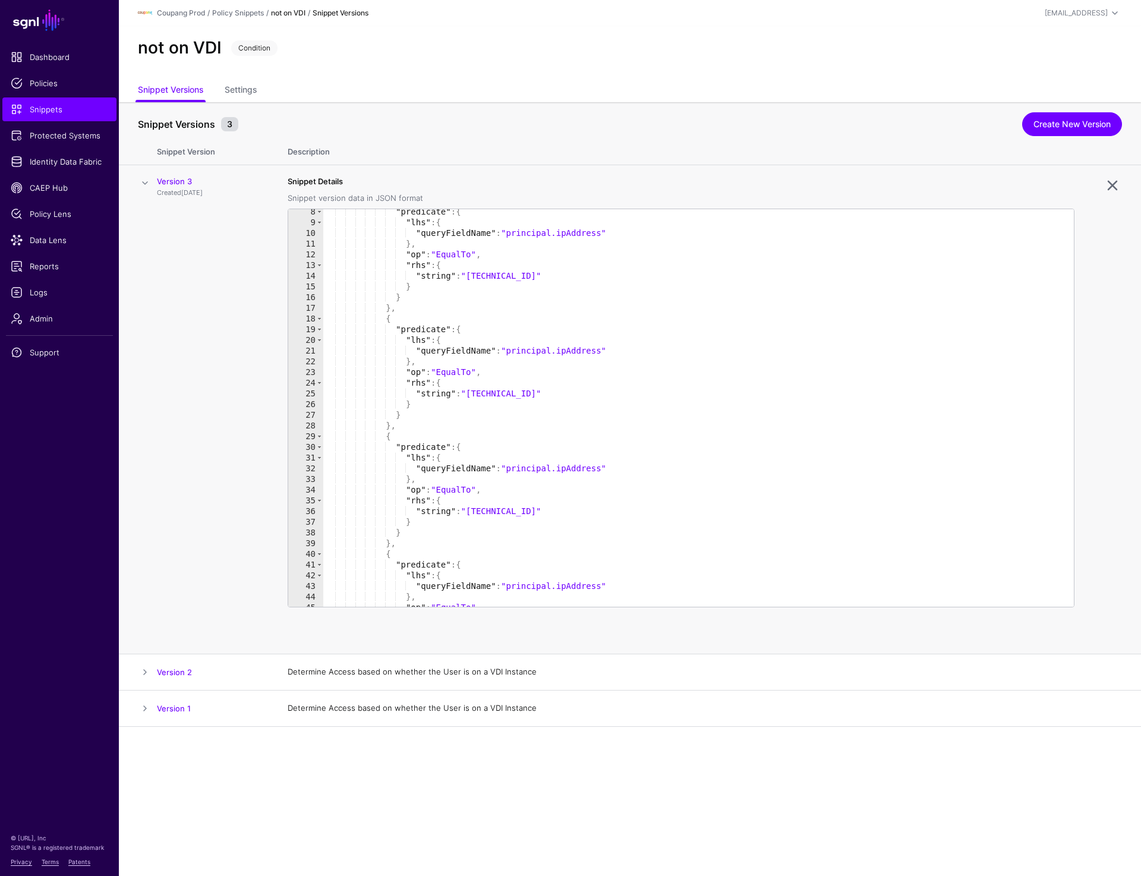
scroll to position [22, 0]
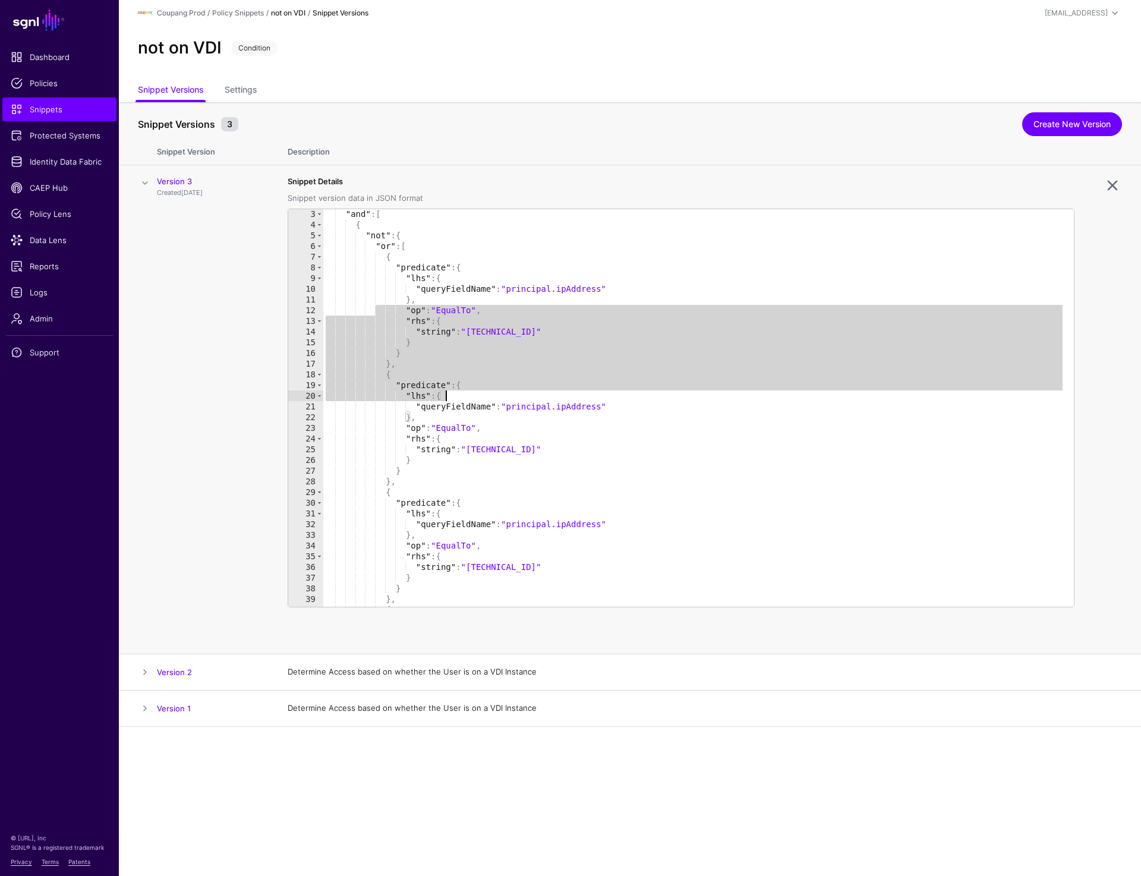
drag, startPoint x: 374, startPoint y: 307, endPoint x: 745, endPoint y: 393, distance: 380.1
click at [745, 393] on div ""and" : [ { "not" : { "or" : [ { "predicate" : { "lhs" : { "queryFieldName" : "…" at bounding box center [694, 418] width 742 height 419
type textarea "**********"
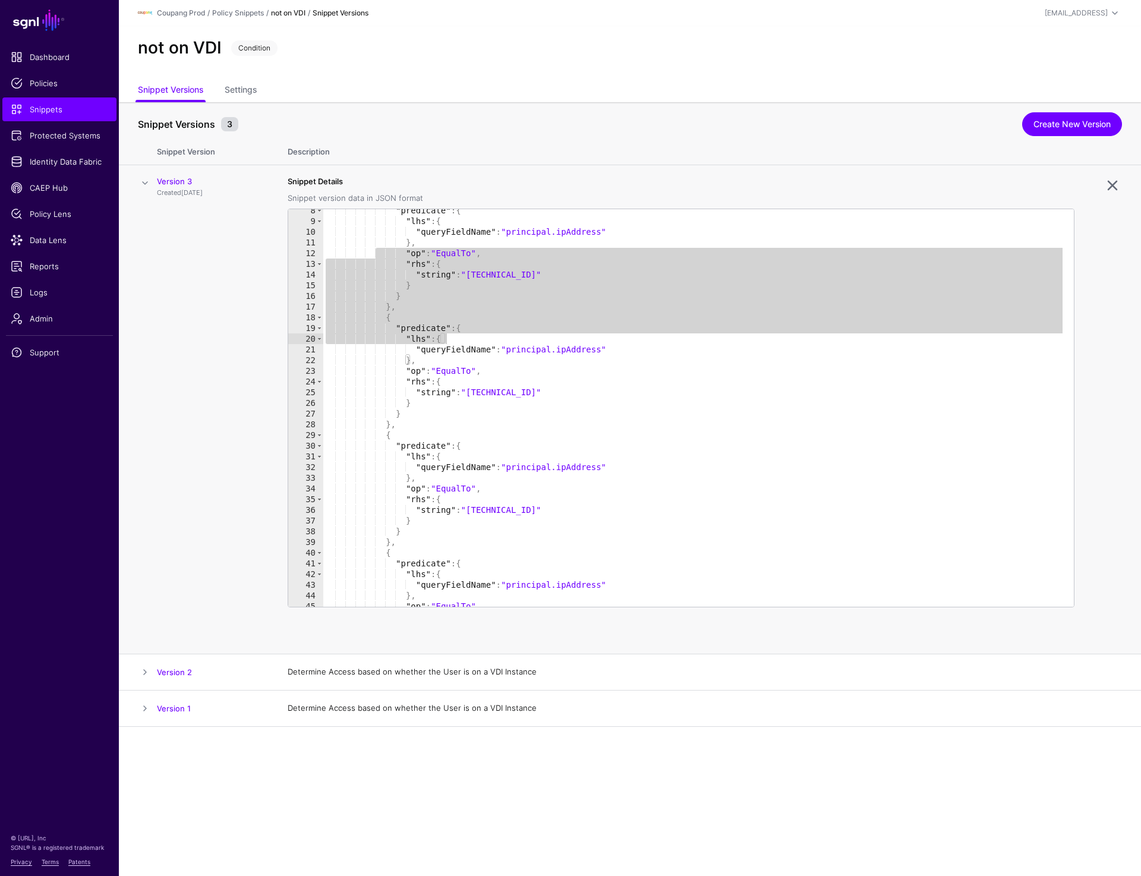
scroll to position [0, 0]
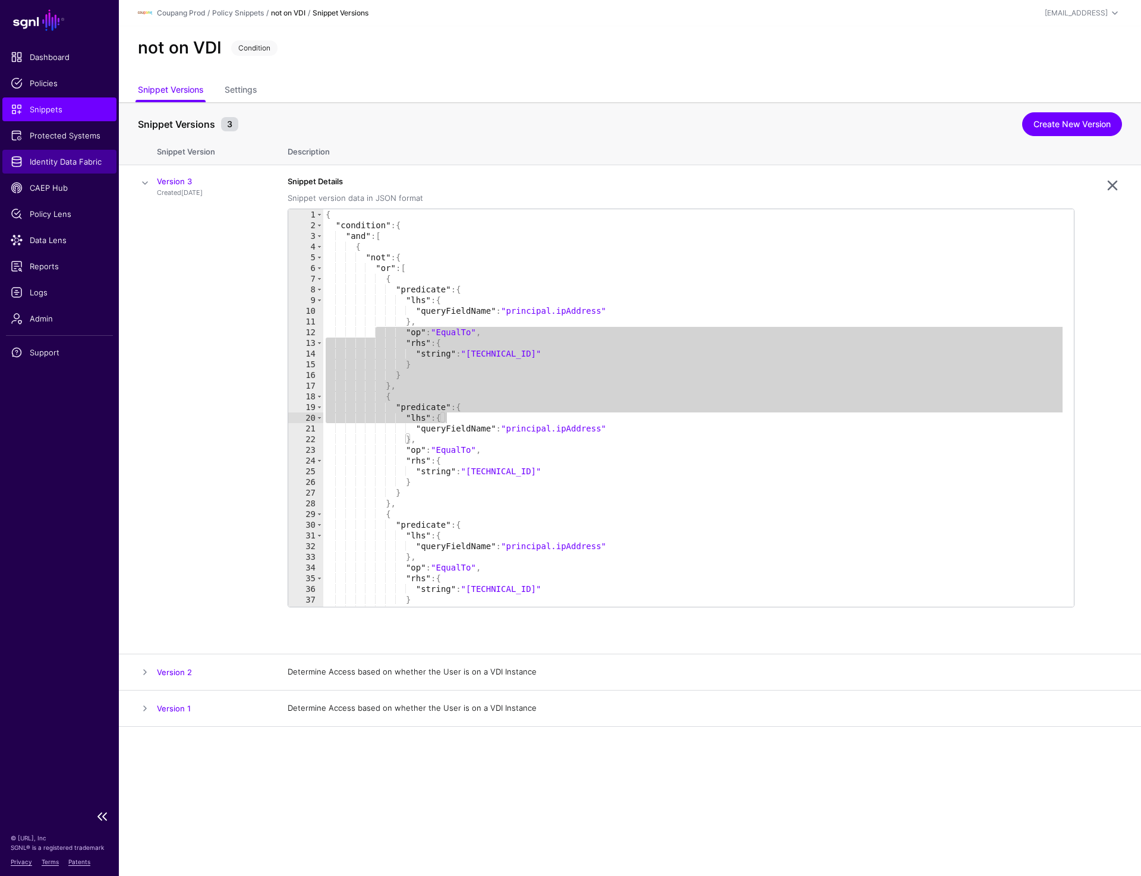
click at [42, 163] on span "Identity Data Fabric" at bounding box center [59, 162] width 97 height 12
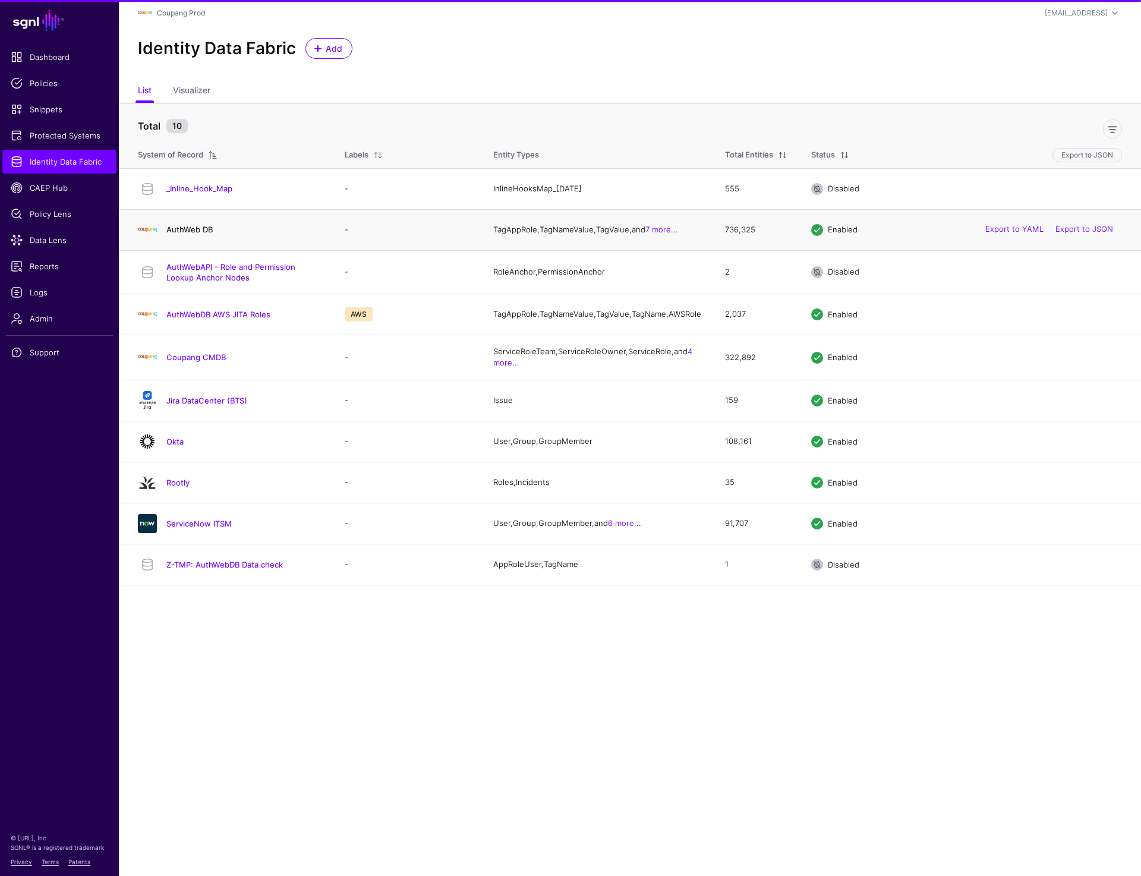
click at [178, 232] on link "AuthWeb DB" at bounding box center [189, 230] width 46 height 10
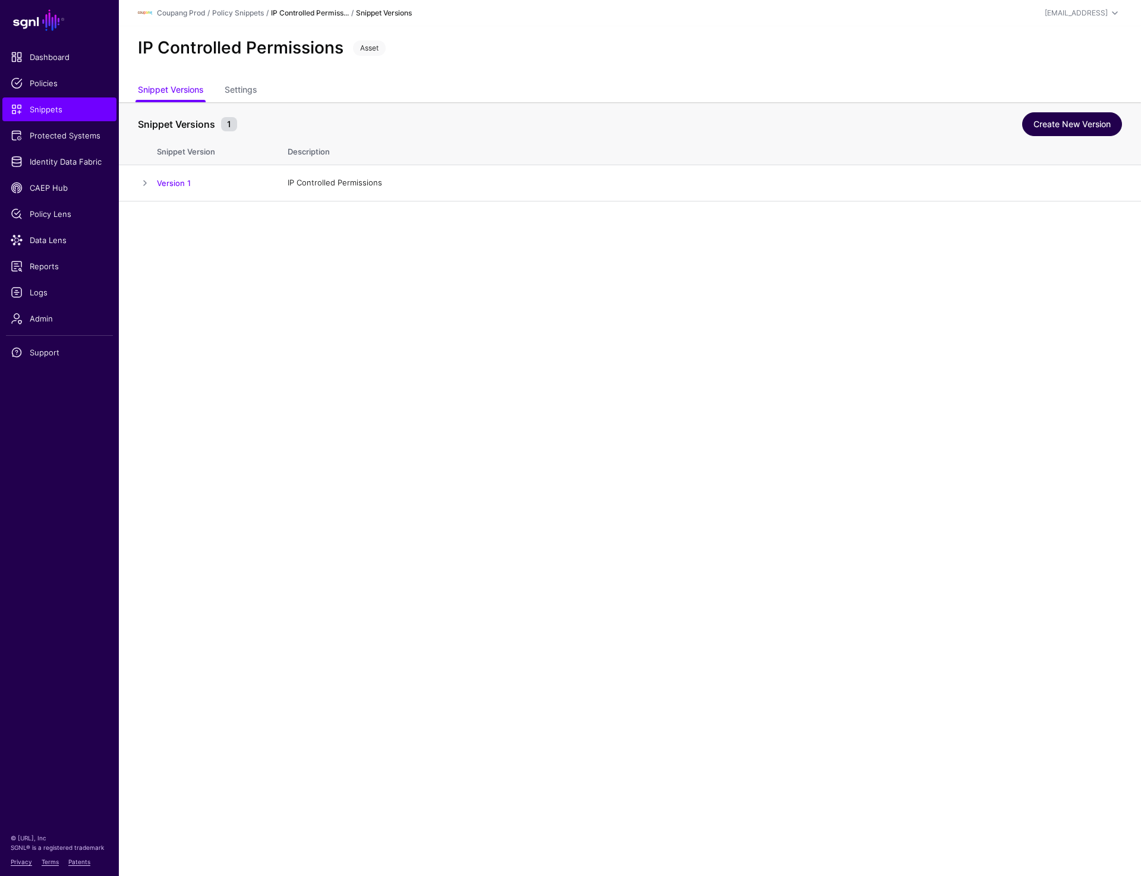
click at [1046, 119] on link "Create New Version" at bounding box center [1072, 124] width 100 height 24
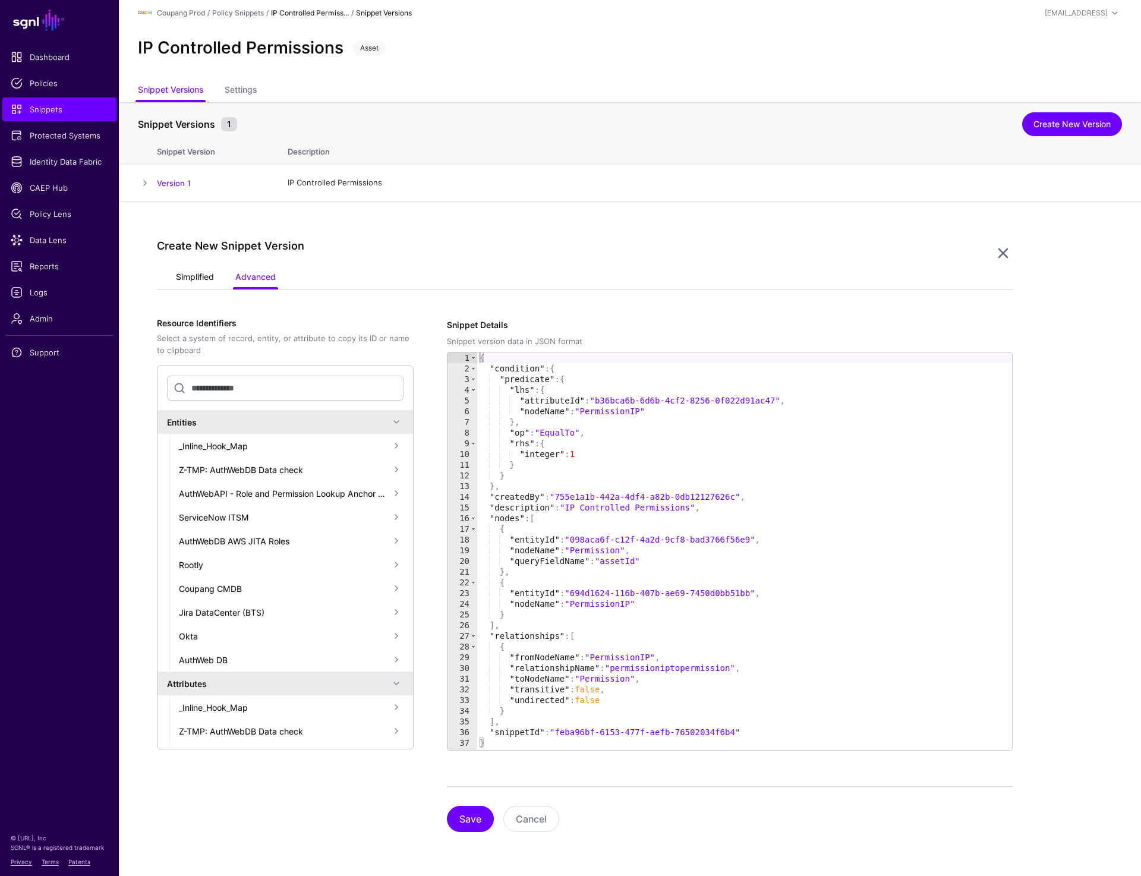
click at [187, 280] on link "Simplified" at bounding box center [195, 278] width 38 height 23
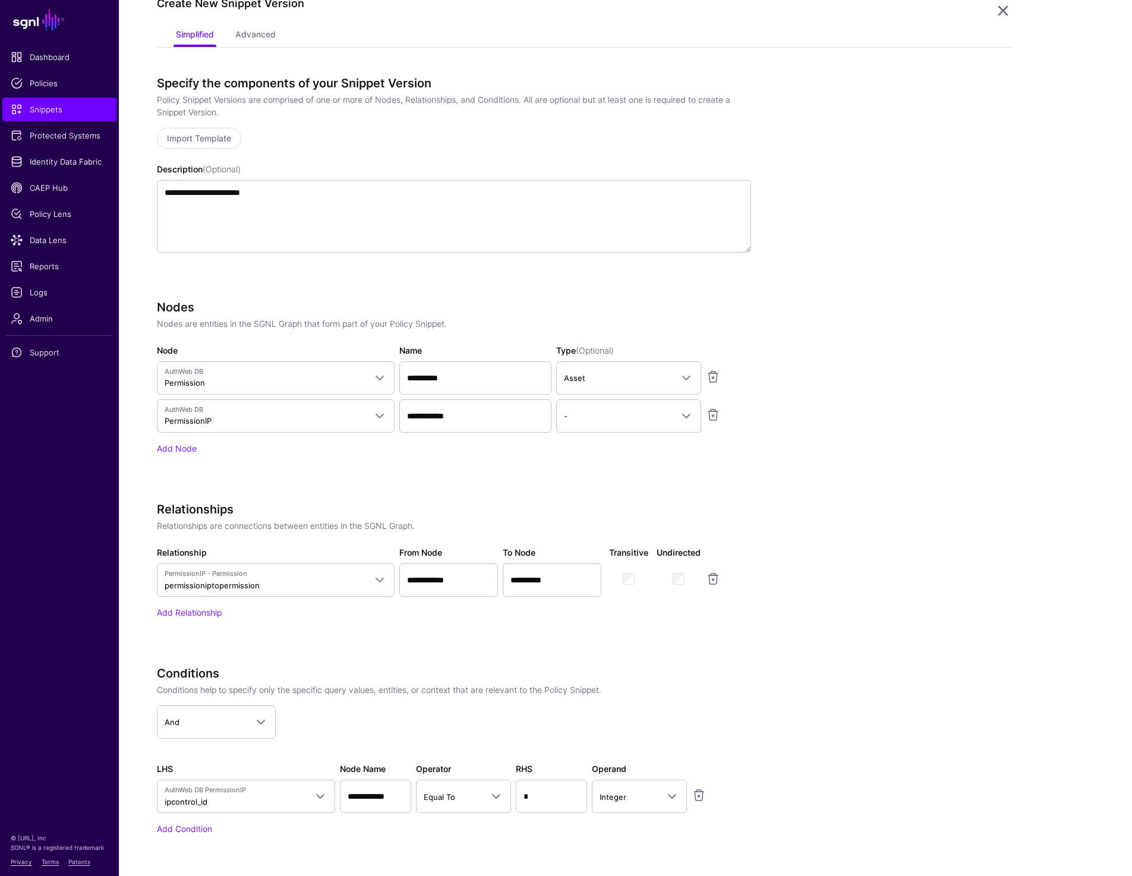
scroll to position [244, 0]
